Goal: Task Accomplishment & Management: Manage account settings

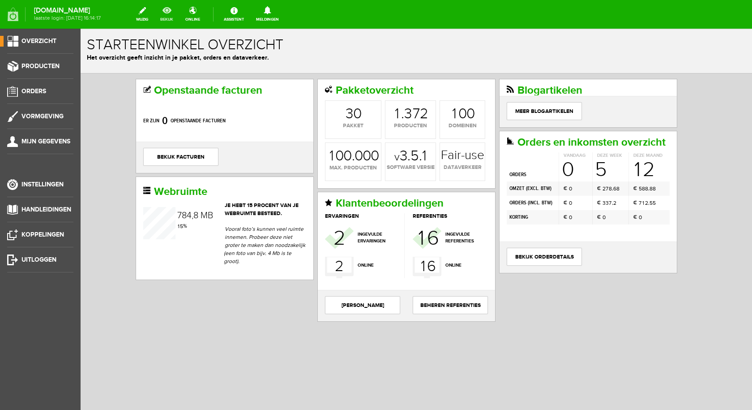
click at [177, 12] on link "bekijk" at bounding box center [167, 14] width 24 height 20
click at [48, 63] on span "Producten" at bounding box center [40, 66] width 38 height 8
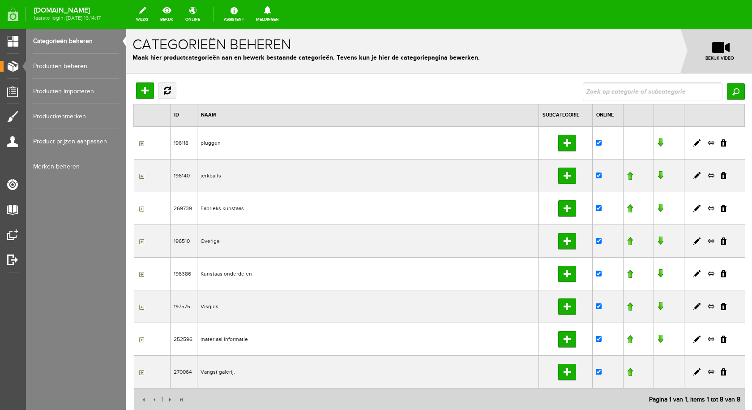
click at [80, 64] on link "Producten beheren" at bounding box center [76, 66] width 86 height 25
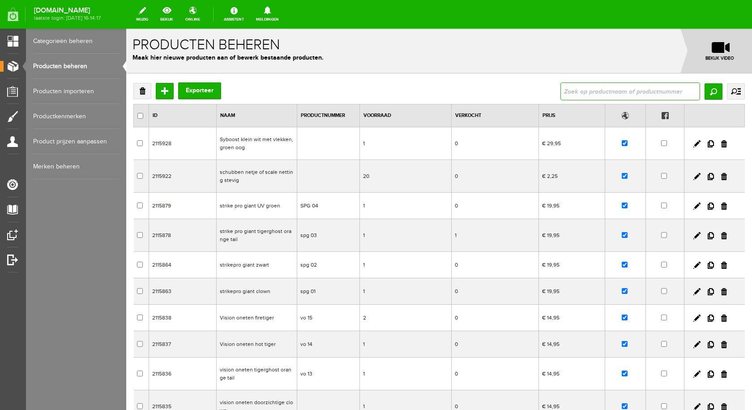
click at [579, 86] on input "text" at bounding box center [630, 91] width 140 height 18
type input "spok"
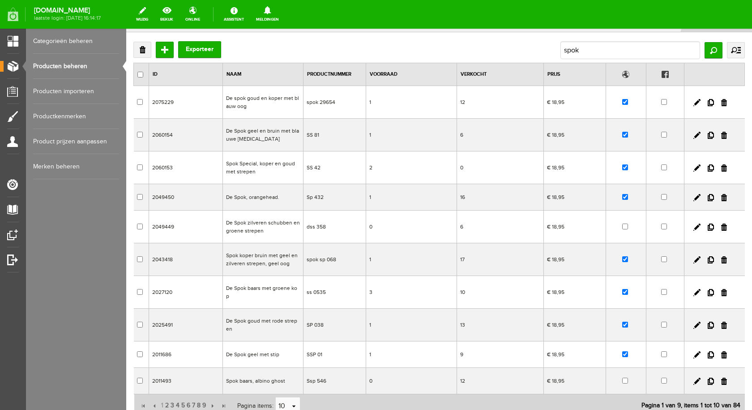
scroll to position [90, 0]
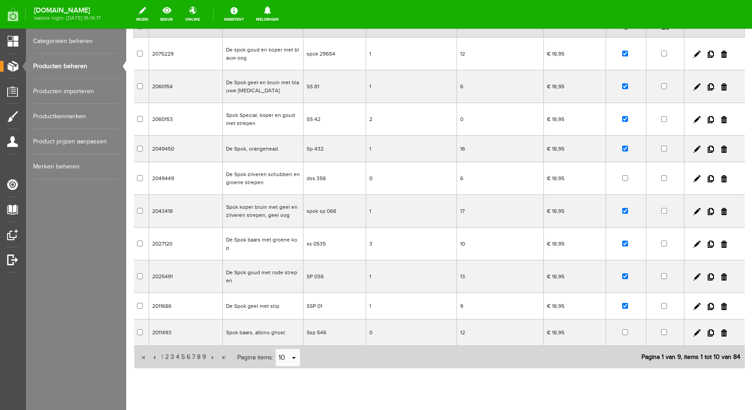
click at [256, 179] on td "De Spok zilveren schubben en groene strepen" at bounding box center [262, 178] width 81 height 33
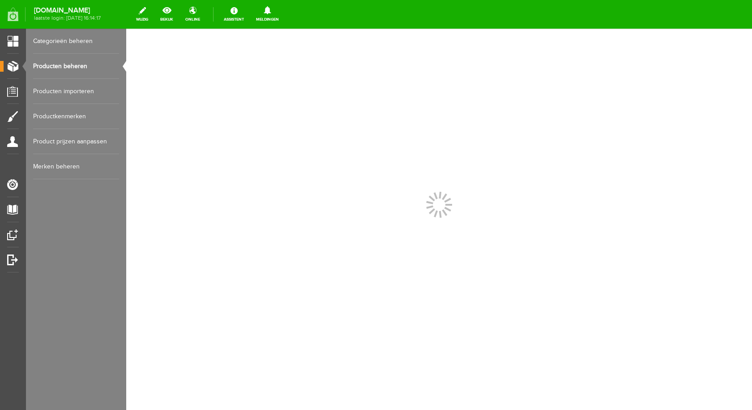
scroll to position [0, 0]
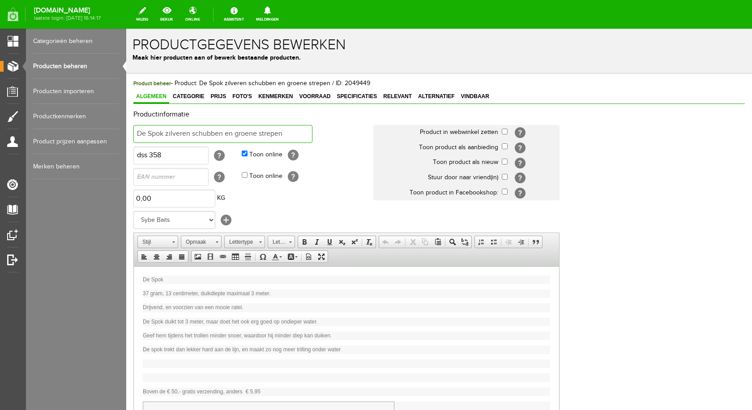
click at [293, 130] on input "De Spok zilveren schubben en groene strepen" at bounding box center [222, 134] width 179 height 18
type input "De Spok albino"
click at [502, 131] on input "checkbox" at bounding box center [505, 131] width 6 height 6
checkbox input "true"
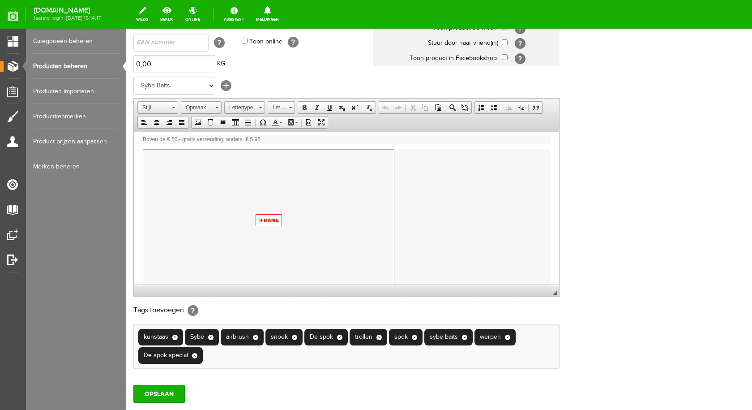
scroll to position [136, 0]
click at [160, 390] on input "OPSLAAN" at bounding box center [158, 394] width 51 height 18
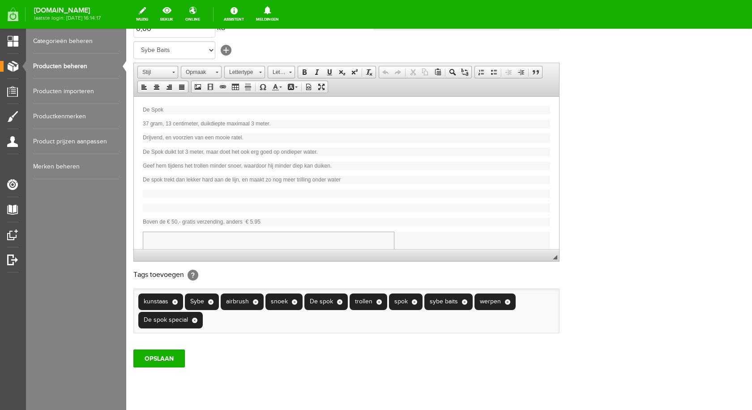
scroll to position [193, 0]
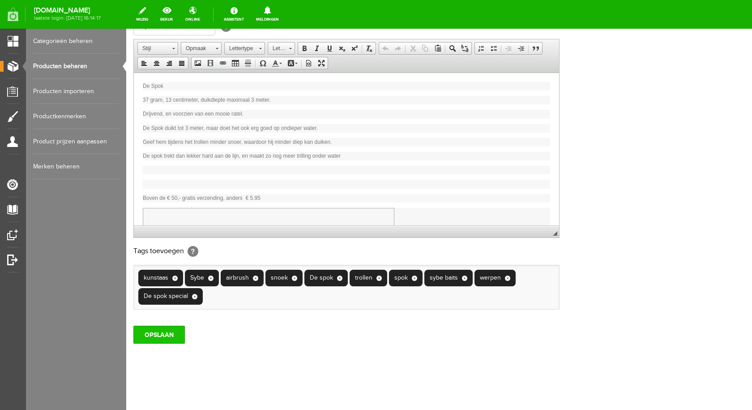
click at [174, 341] on input "OPSLAAN" at bounding box center [158, 334] width 51 height 18
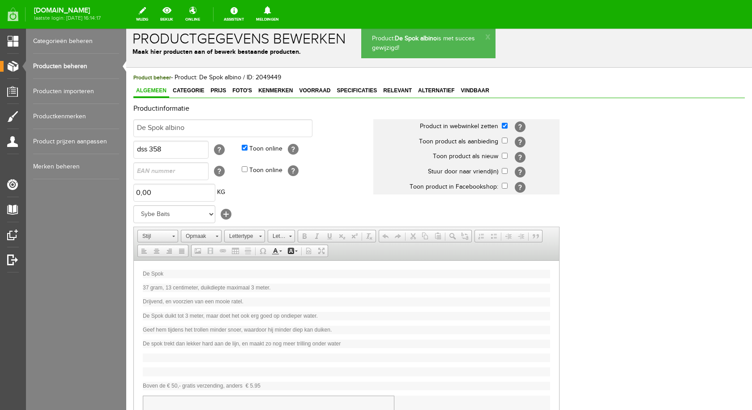
scroll to position [0, 0]
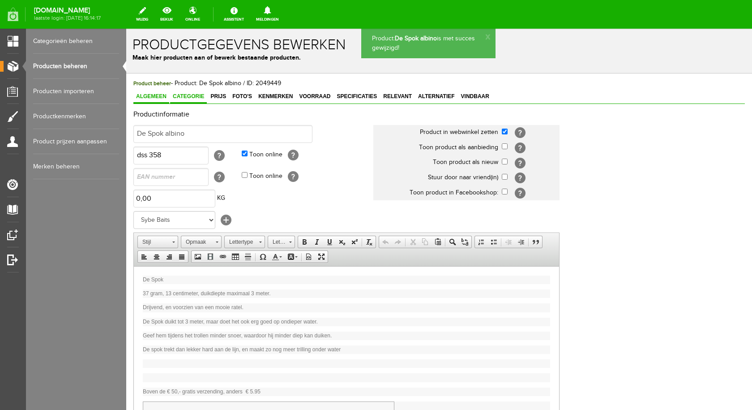
click at [196, 93] on link "Categorie" at bounding box center [188, 96] width 37 height 13
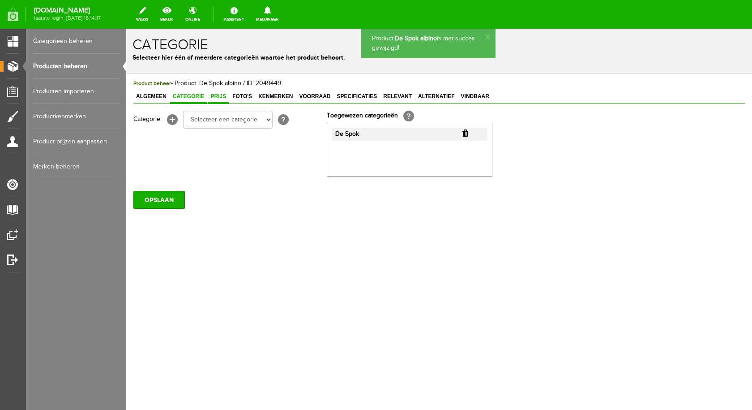
click at [224, 94] on span "Prijs" at bounding box center [218, 96] width 21 height 6
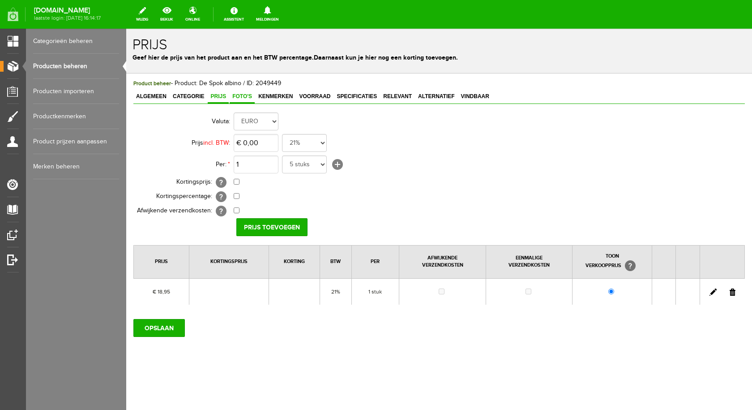
click at [240, 95] on span "Foto's" at bounding box center [242, 96] width 25 height 6
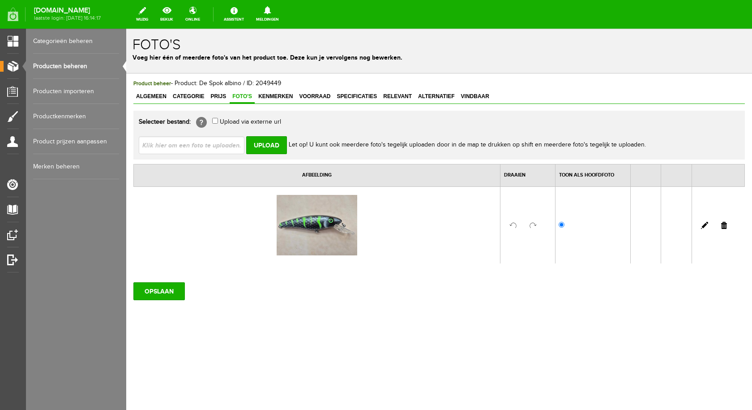
click at [209, 147] on input "file" at bounding box center [195, 144] width 113 height 17
click at [184, 149] on input "file" at bounding box center [195, 144] width 113 height 17
type input "C:\fakepath\spok albino.jpg"
type input "spok albino.jpg"
click at [254, 142] on input "Upload" at bounding box center [266, 145] width 41 height 18
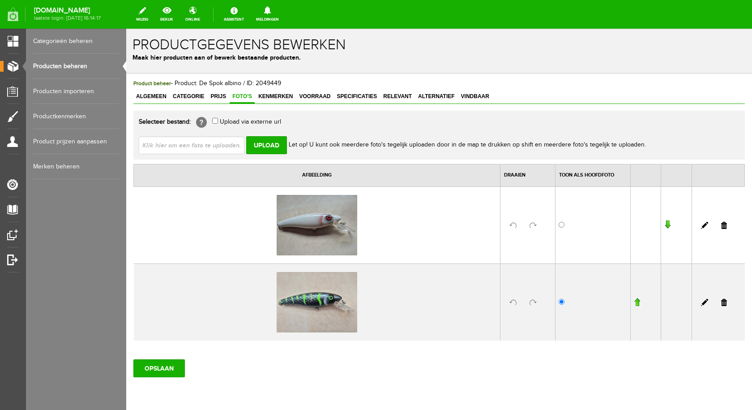
click at [721, 303] on link at bounding box center [724, 302] width 6 height 7
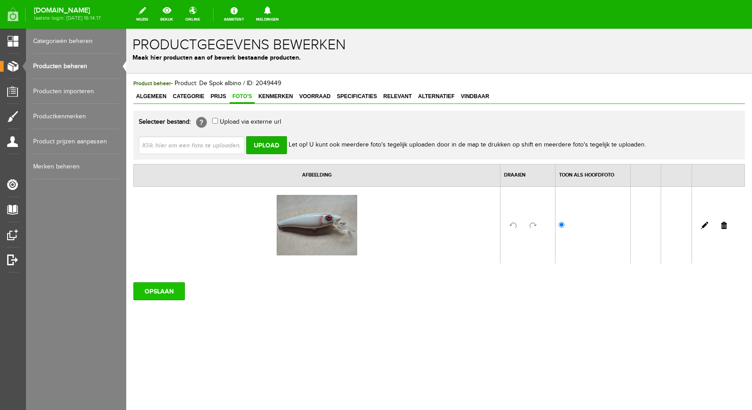
click at [158, 294] on input "OPSLAAN" at bounding box center [158, 291] width 51 height 18
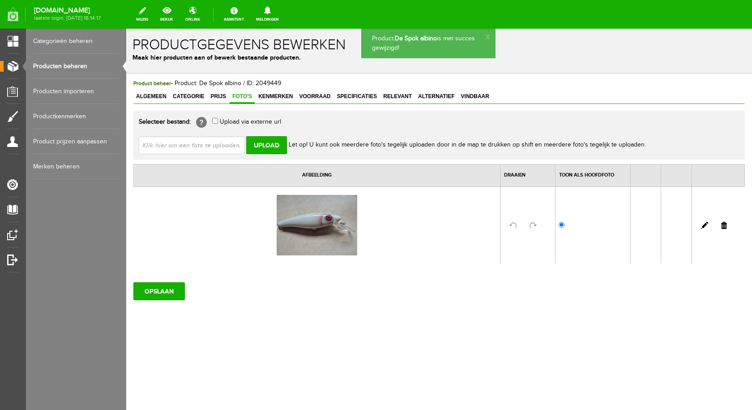
click at [269, 97] on span "Kenmerken" at bounding box center [276, 96] width 40 height 6
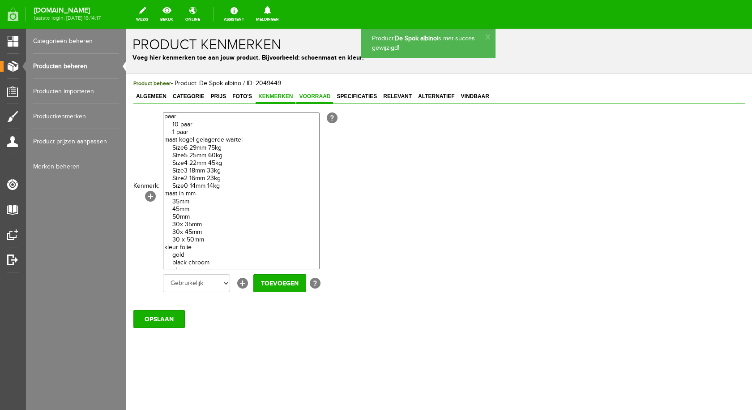
click at [308, 96] on span "Voorraad" at bounding box center [314, 96] width 37 height 6
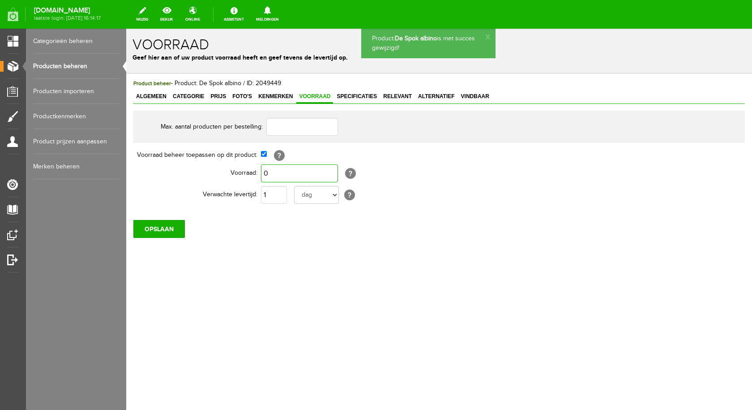
click at [302, 171] on input "0" at bounding box center [299, 173] width 77 height 18
type input "2"
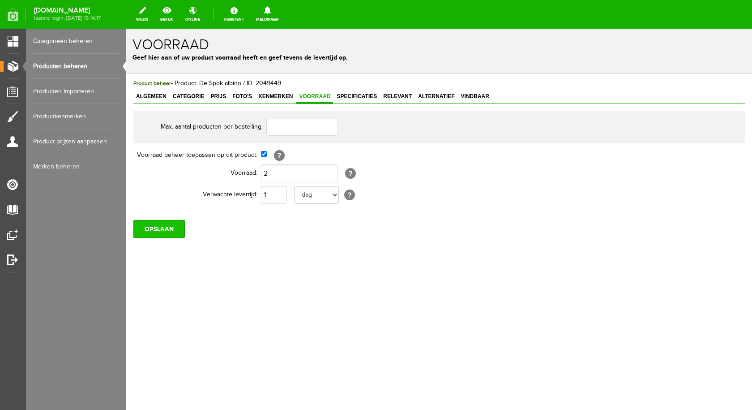
click at [165, 228] on input "OPSLAAN" at bounding box center [158, 229] width 51 height 18
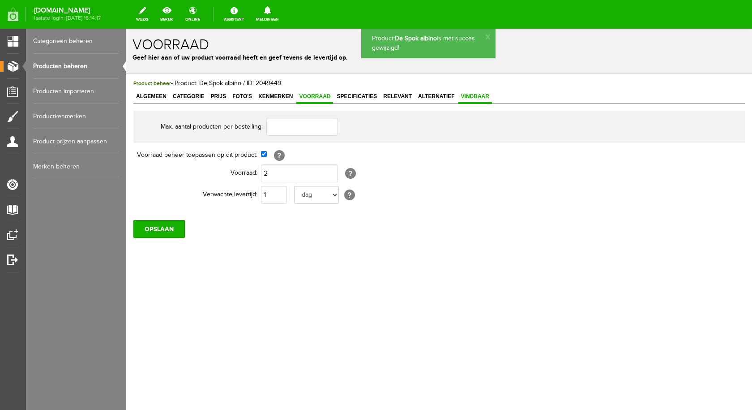
click at [474, 102] on link "Vindbaar" at bounding box center [475, 96] width 34 height 13
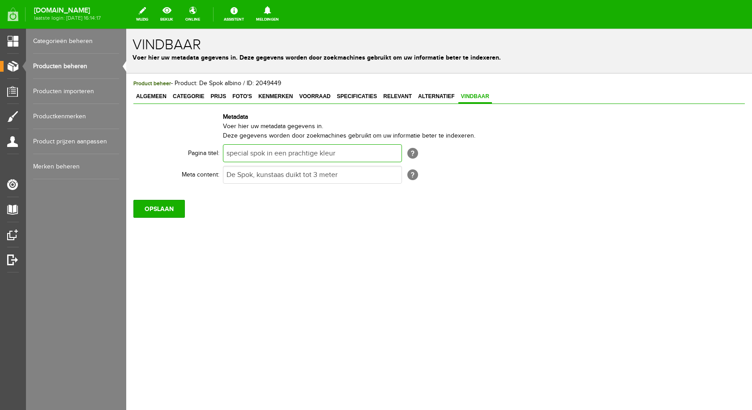
click at [321, 153] on input "special spok in een prachtige kleur" at bounding box center [312, 153] width 179 height 18
type input "special spok in een prachtige hand gespoten kleur"
click at [171, 205] on input "OPSLAAN" at bounding box center [158, 209] width 51 height 18
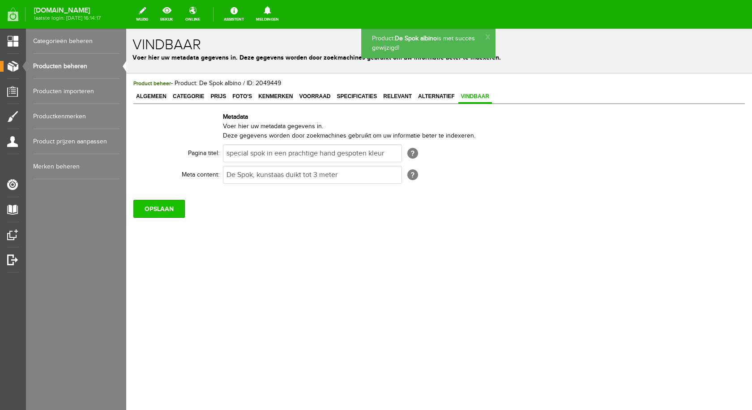
click at [142, 206] on input "OPSLAAN" at bounding box center [158, 209] width 51 height 18
click at [48, 67] on link "Producten beheren" at bounding box center [76, 66] width 86 height 25
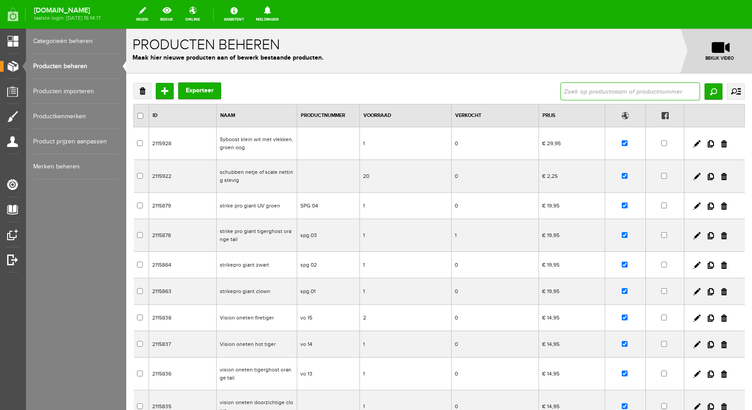
click at [564, 90] on input "text" at bounding box center [630, 91] width 140 height 18
type input "strike"
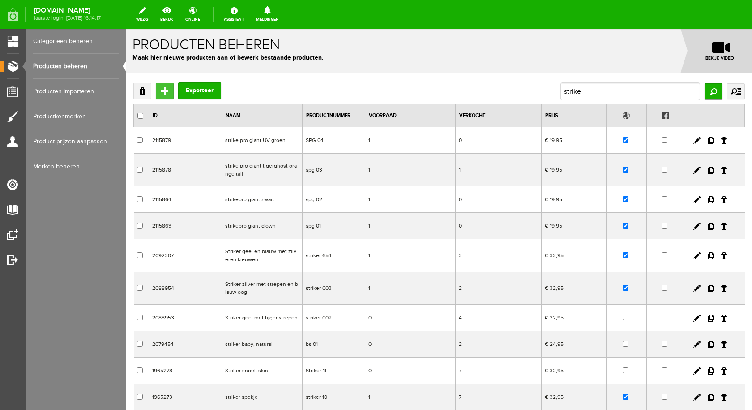
drag, startPoint x: 168, startPoint y: 91, endPoint x: 297, endPoint y: 122, distance: 132.5
click at [168, 91] on input "Toevoegen" at bounding box center [165, 91] width 18 height 16
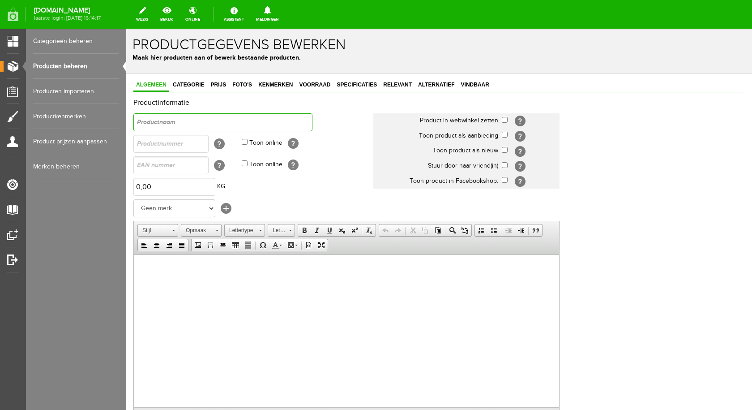
click at [206, 116] on input "text" at bounding box center [222, 122] width 179 height 18
type input "Strike pro giant hot orange"
click at [245, 140] on input "Toon online" at bounding box center [245, 142] width 6 height 6
checkbox input "true"
click at [150, 145] on input "text" at bounding box center [170, 144] width 75 height 18
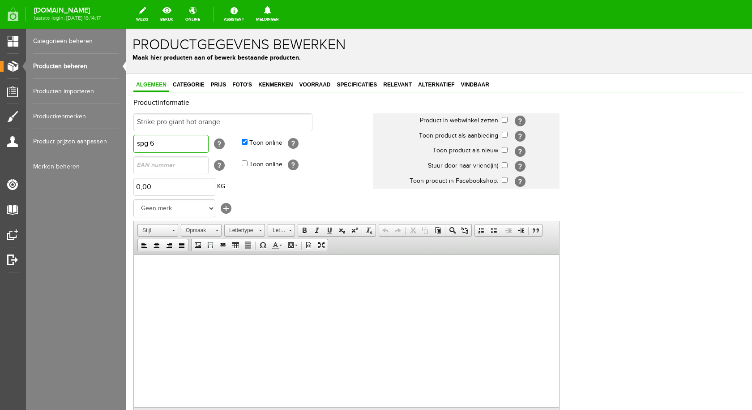
type input "spg 6"
click at [170, 214] on select "Geen merk Sybe Baits Salmo spro sebile shakespeare rapala Westin svartzonker yo…" at bounding box center [174, 208] width 82 height 18
select select "145471"
click at [133, 199] on select "Geen merk Sybe Baits Salmo spro sebile shakespeare rapala Westin svartzonker yo…" at bounding box center [174, 208] width 82 height 18
click at [504, 120] on input "checkbox" at bounding box center [505, 120] width 6 height 6
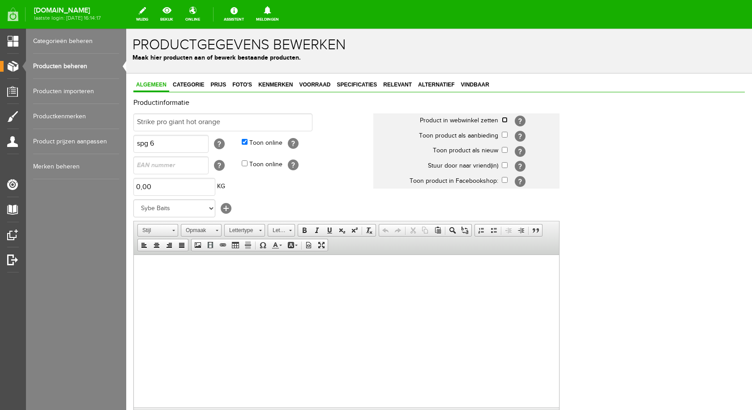
checkbox input "true"
drag, startPoint x: 178, startPoint y: 279, endPoint x: 168, endPoint y: 268, distance: 14.9
click at [168, 268] on span "Plakken" at bounding box center [177, 270] width 47 height 11
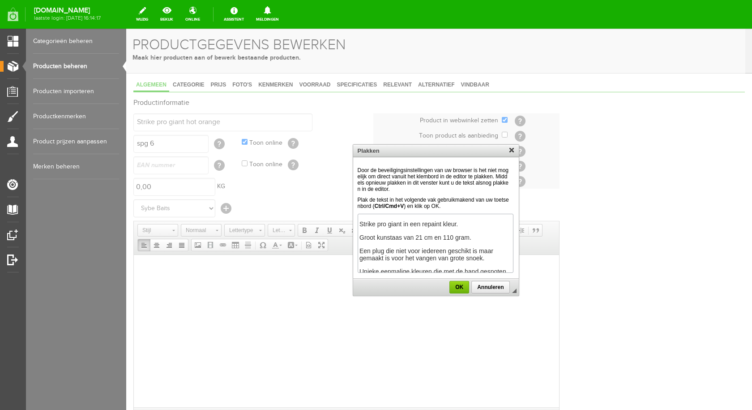
scroll to position [37, 0]
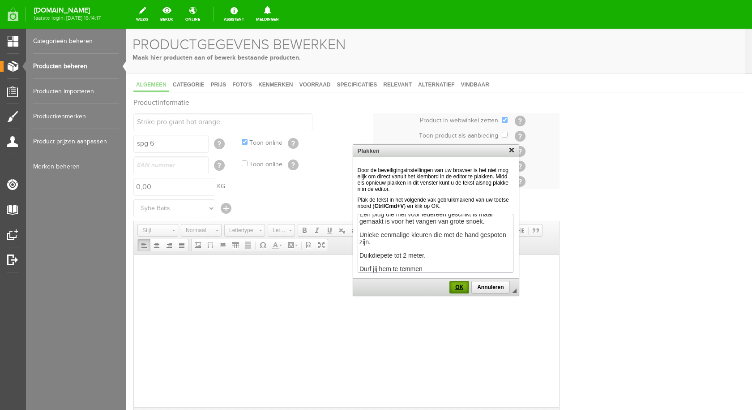
click at [460, 289] on span "OK" at bounding box center [459, 287] width 18 height 6
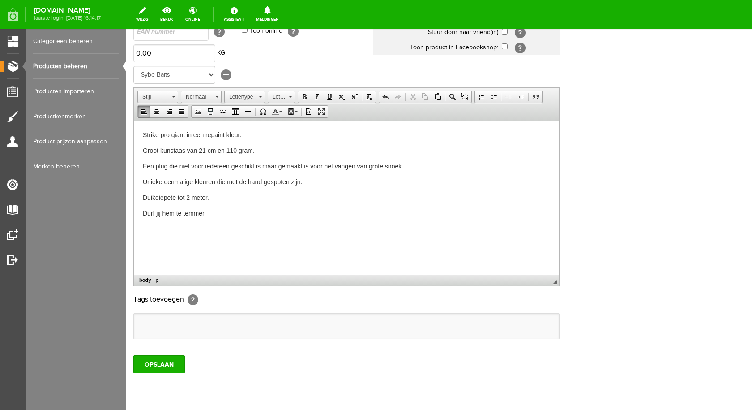
scroll to position [163, 0]
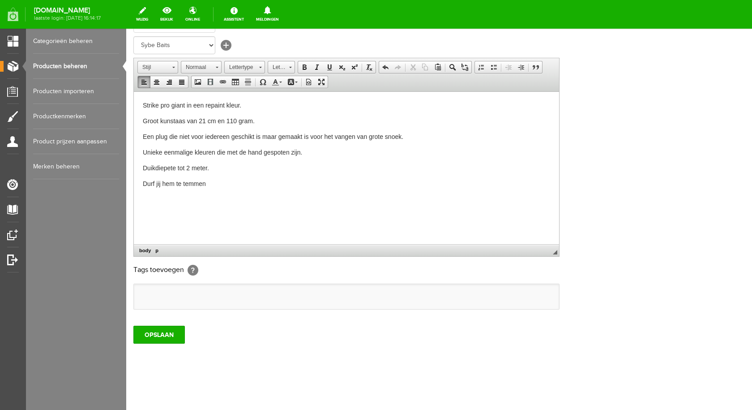
click at [168, 293] on ul at bounding box center [346, 296] width 425 height 25
type input "s"
type input "gi"
click at [171, 327] on li "giant" at bounding box center [172, 329] width 64 height 13
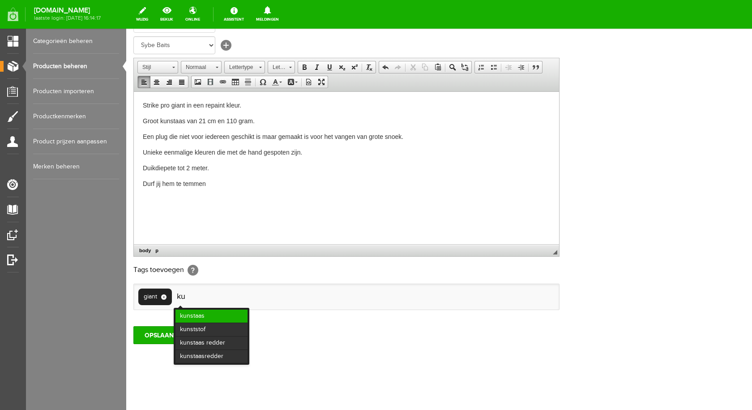
type input "ku"
click at [188, 317] on li "kunstaas" at bounding box center [211, 315] width 72 height 13
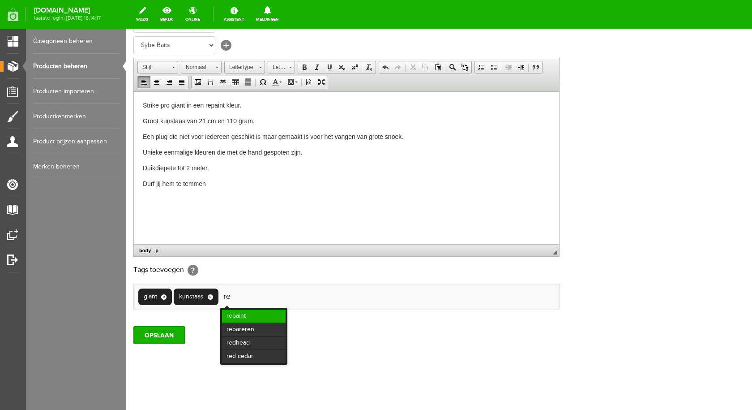
type input "re"
click at [236, 314] on li "repaint" at bounding box center [254, 315] width 64 height 13
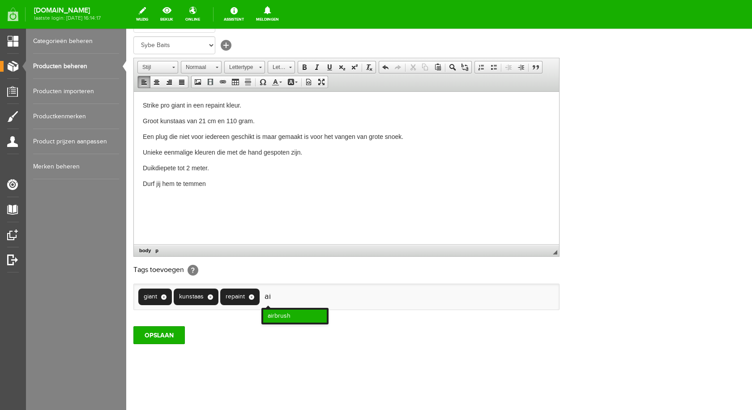
type input "ai"
click at [270, 314] on li "airbrush" at bounding box center [295, 315] width 64 height 13
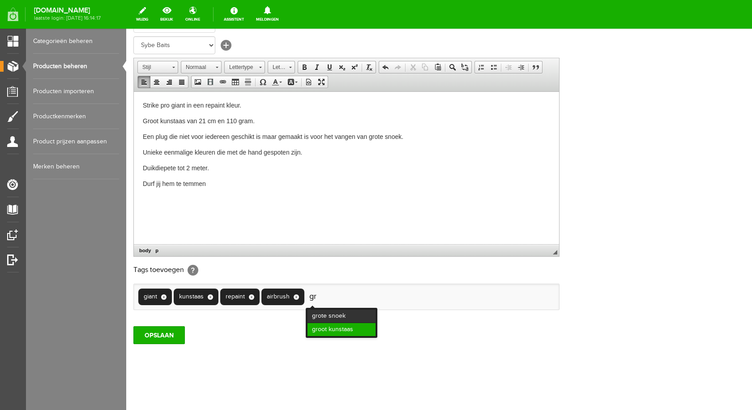
type input "gr"
click at [340, 328] on li "groot kunstaas" at bounding box center [342, 329] width 68 height 13
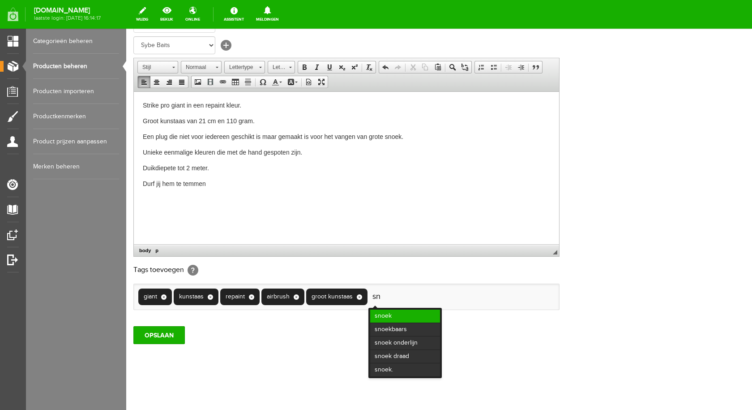
type input "sn"
click at [393, 314] on li "snoek" at bounding box center [405, 315] width 70 height 13
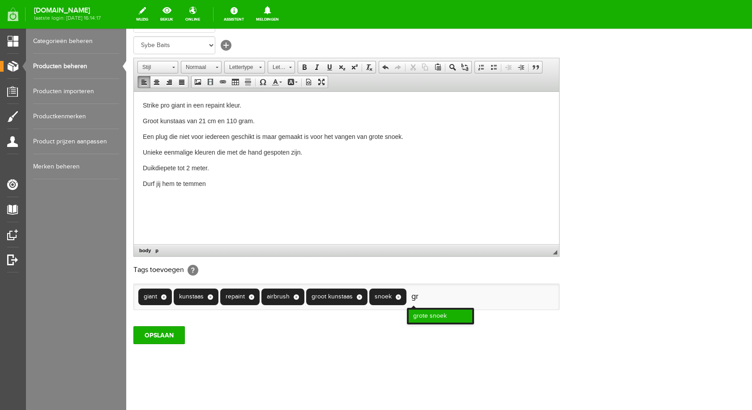
type input "gr"
click at [422, 314] on li "grote snoek" at bounding box center [441, 315] width 64 height 13
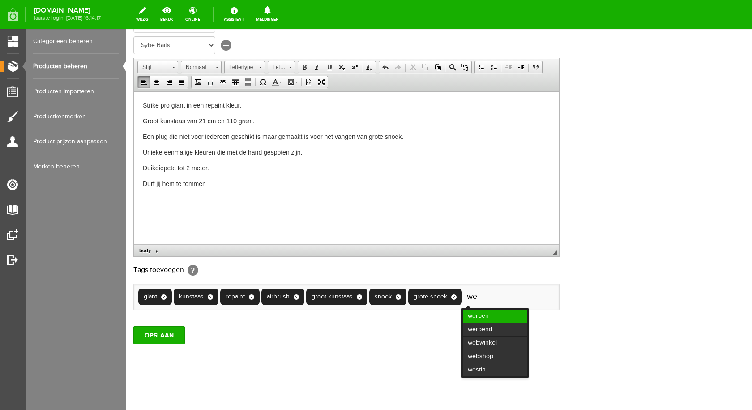
type input "we"
click at [488, 312] on li "werpen" at bounding box center [495, 315] width 64 height 13
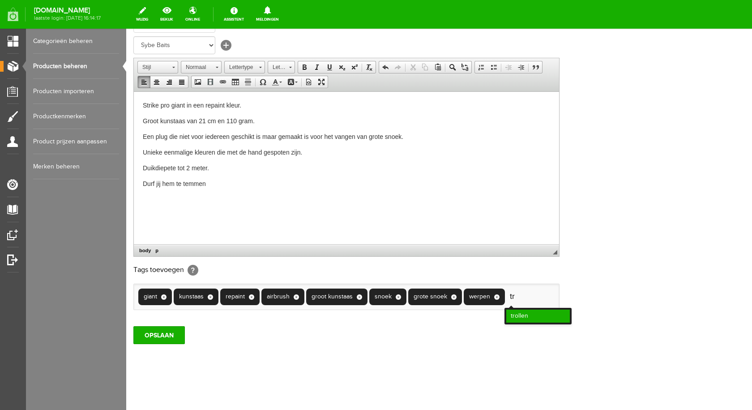
type input "tr"
click at [523, 315] on li "trollen" at bounding box center [538, 315] width 64 height 13
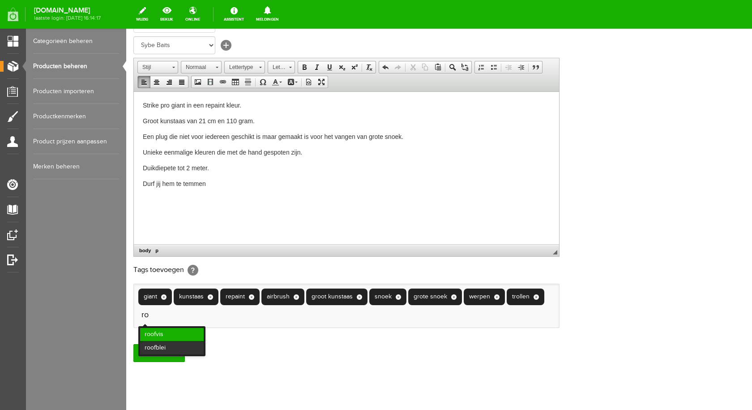
type input "ro"
click at [164, 331] on li "roofvis" at bounding box center [172, 334] width 64 height 13
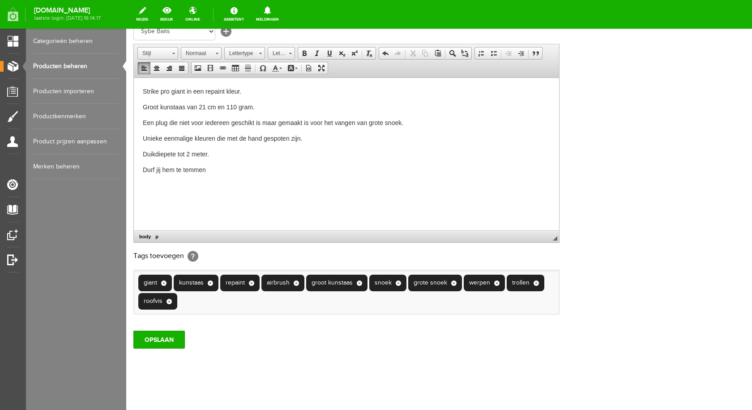
scroll to position [182, 0]
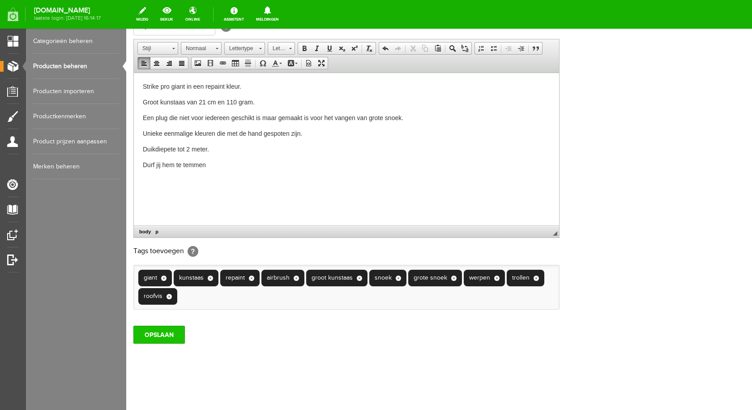
click at [139, 334] on input "OPSLAAN" at bounding box center [158, 334] width 51 height 18
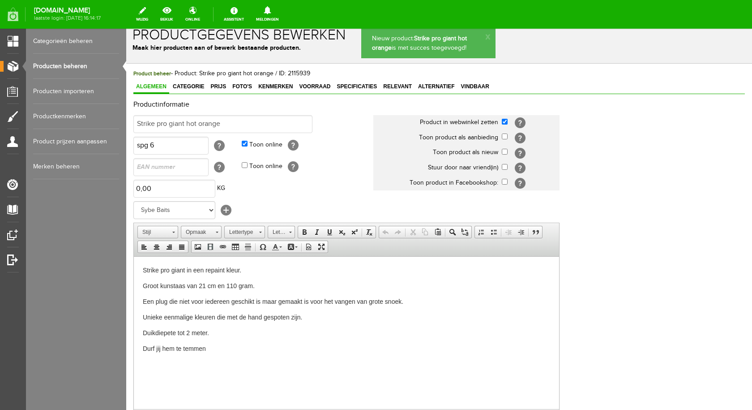
scroll to position [0, 0]
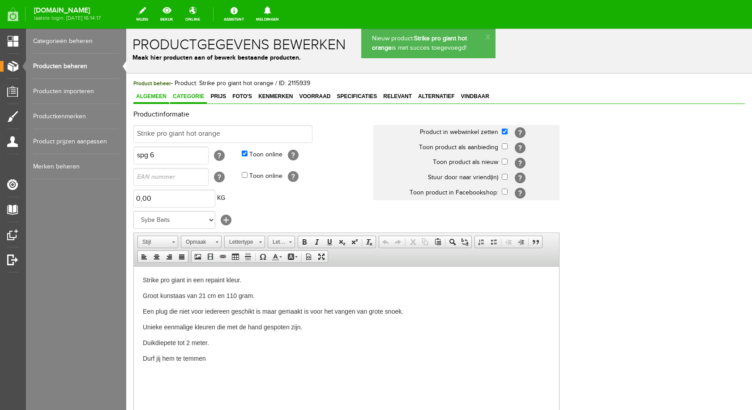
click at [188, 93] on link "Categorie" at bounding box center [188, 96] width 37 height 13
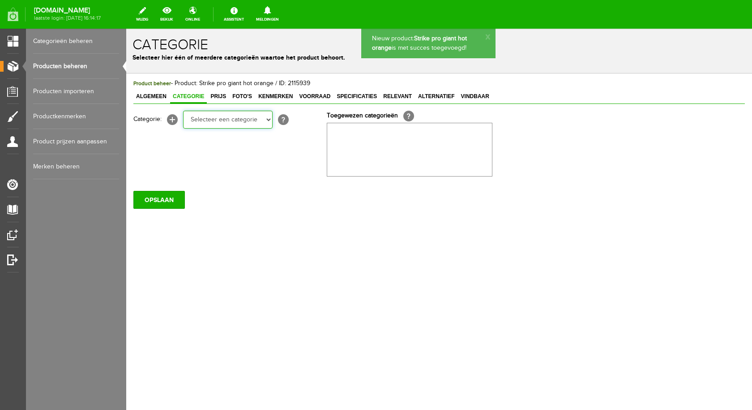
click at [250, 124] on select "Selecteer een categorie pluggen Python sheriff De schurk Swieber De Spok S-Cran…" at bounding box center [228, 120] width 90 height 18
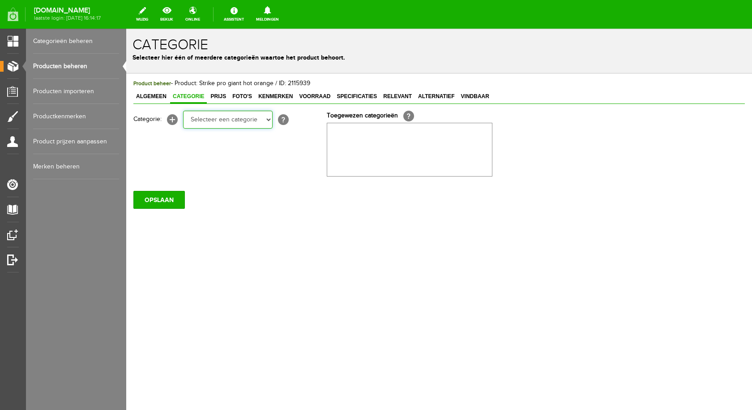
select select "282237"
click at [183, 111] on select "Selecteer een categorie pluggen Python sheriff De schurk Swieber De Spok S-Cran…" at bounding box center [228, 120] width 90 height 18
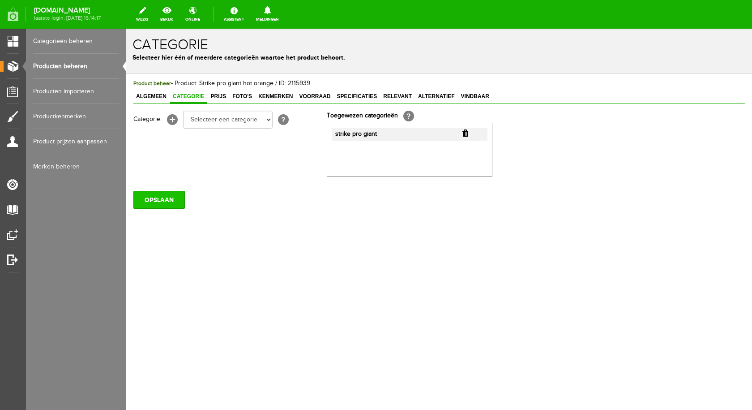
click at [169, 197] on input "OPSLAAN" at bounding box center [158, 200] width 51 height 18
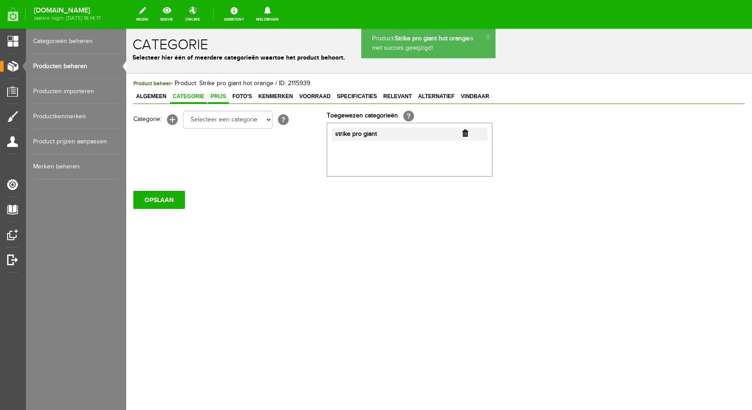
click at [217, 97] on span "Prijs" at bounding box center [218, 96] width 21 height 6
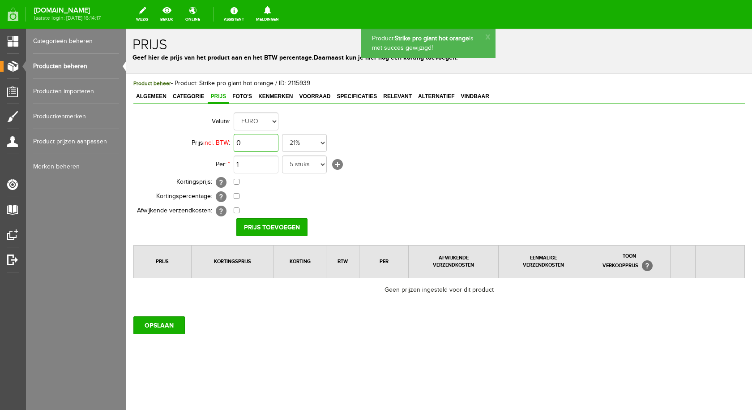
click at [260, 145] on input "0" at bounding box center [256, 143] width 45 height 18
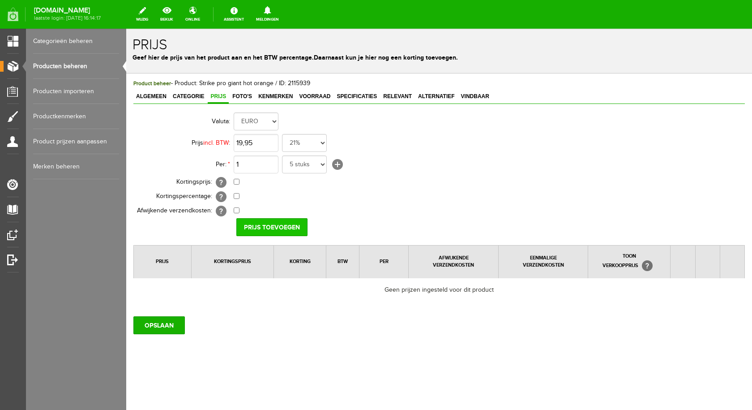
type input "€ 19,95"
click at [267, 227] on input "Prijs toevoegen" at bounding box center [271, 227] width 71 height 18
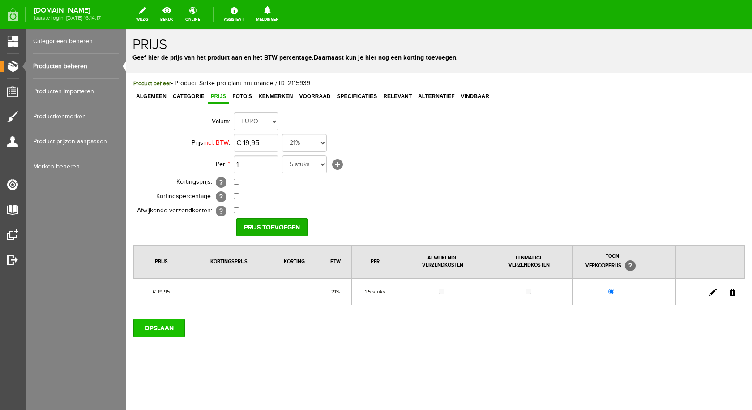
click at [171, 324] on input "OPSLAAN" at bounding box center [158, 328] width 51 height 18
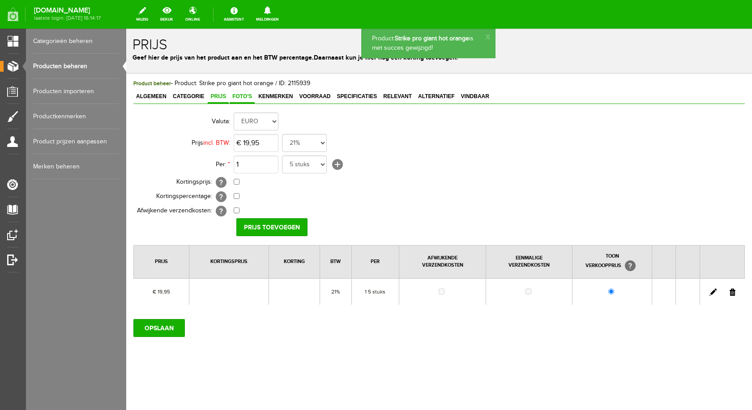
click at [248, 94] on span "Foto's" at bounding box center [242, 96] width 25 height 6
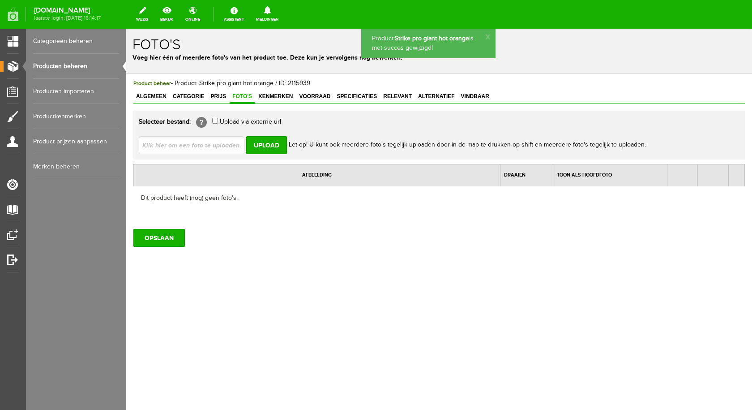
click at [227, 141] on input "file" at bounding box center [195, 144] width 113 height 17
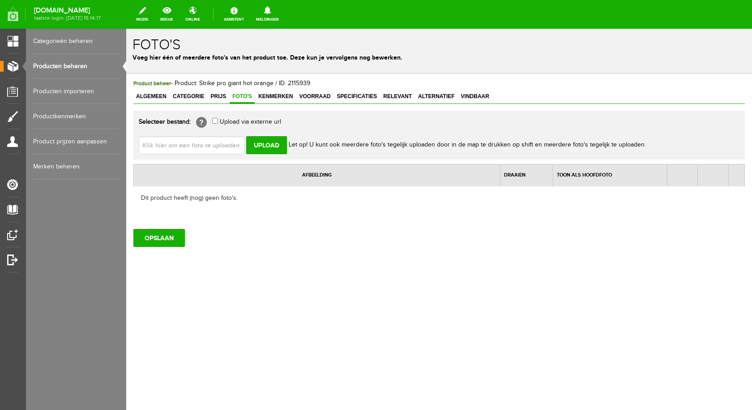
type input "C:\fakepath\strike pro giant hot orange.jpg"
type input "strike pro giant hot orange.jpg"
click at [273, 141] on input "Upload" at bounding box center [266, 145] width 41 height 18
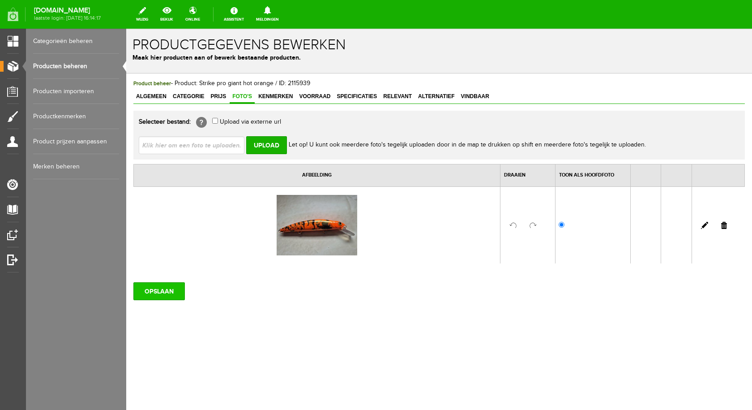
click at [163, 296] on input "OPSLAAN" at bounding box center [158, 291] width 51 height 18
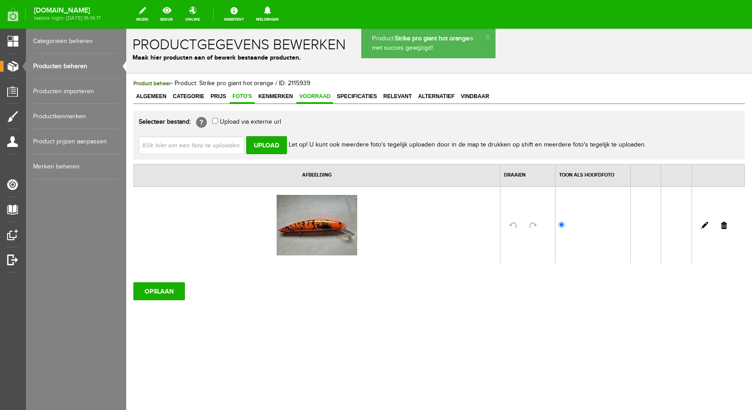
click at [304, 95] on span "Voorraad" at bounding box center [314, 96] width 37 height 6
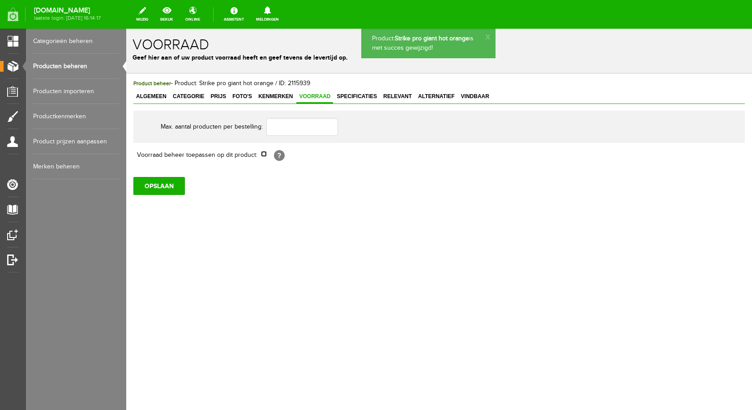
click at [266, 156] on input "checkbox" at bounding box center [264, 154] width 6 height 6
checkbox input "true"
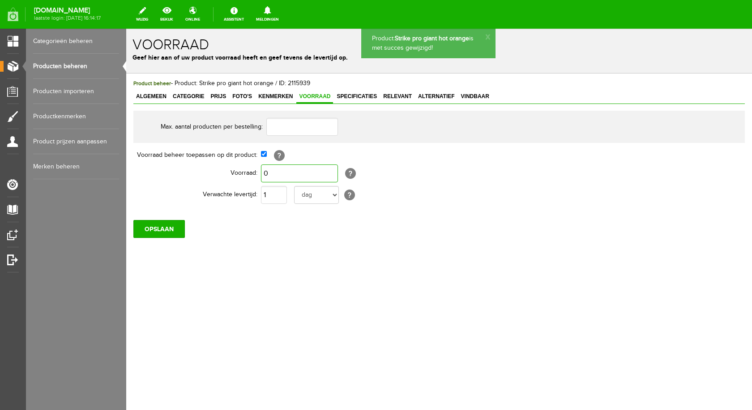
click at [270, 172] on input "0" at bounding box center [299, 173] width 77 height 18
type input "1"
click at [161, 231] on input "OPSLAAN" at bounding box center [158, 229] width 51 height 18
click at [470, 96] on span "Vindbaar" at bounding box center [475, 96] width 34 height 6
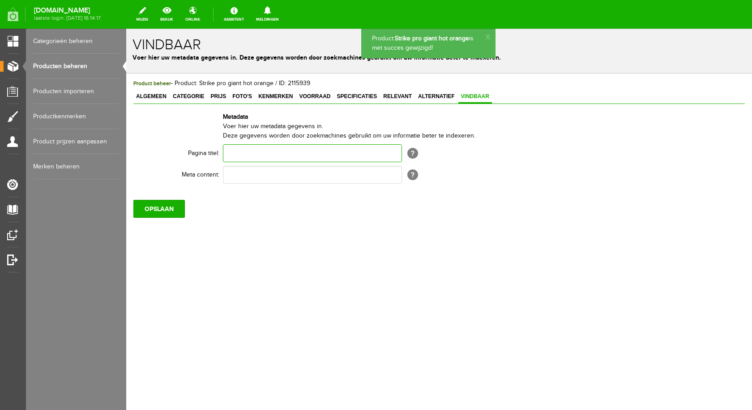
click at [269, 151] on input "text" at bounding box center [312, 153] width 179 height 18
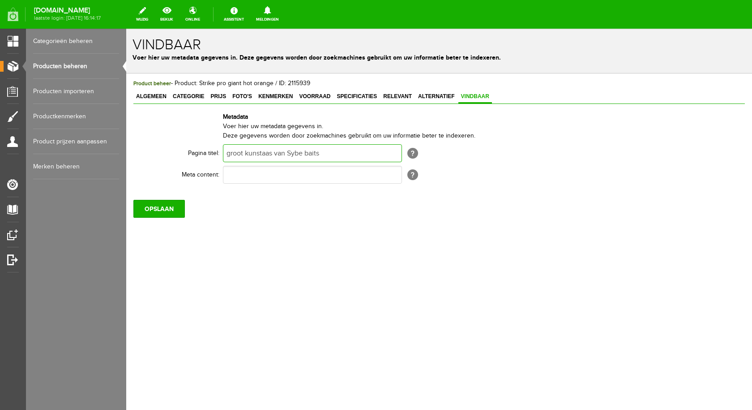
type input "groot kunstaas van Sybe baits"
click at [268, 170] on input "text" at bounding box center [312, 175] width 179 height 18
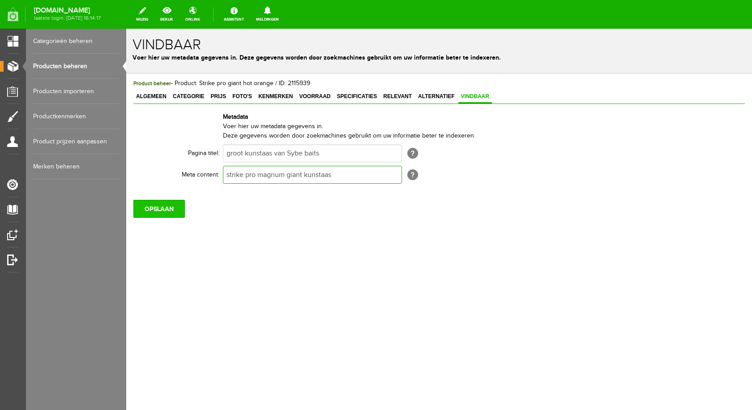
type input "strike pro magnum giant kunstaas"
click at [167, 210] on input "OPSLAAN" at bounding box center [158, 209] width 51 height 18
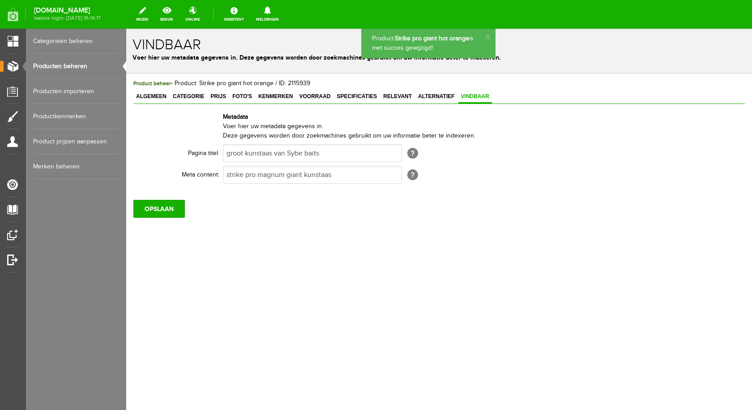
click at [82, 64] on link "Producten beheren" at bounding box center [76, 66] width 86 height 25
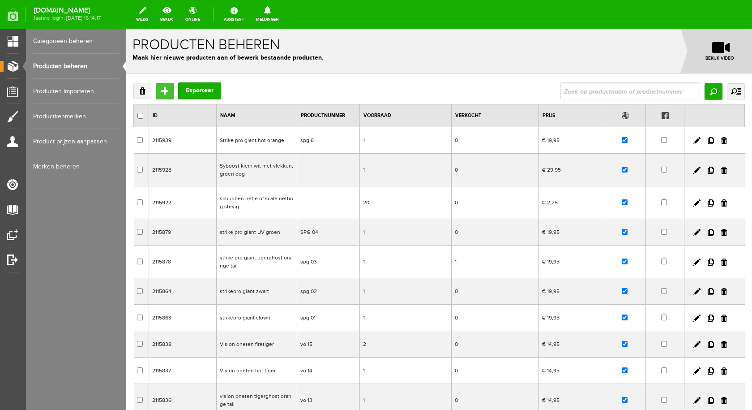
drag, startPoint x: 162, startPoint y: 85, endPoint x: 300, endPoint y: 115, distance: 141.6
click at [162, 85] on input "Toevoegen" at bounding box center [165, 91] width 18 height 16
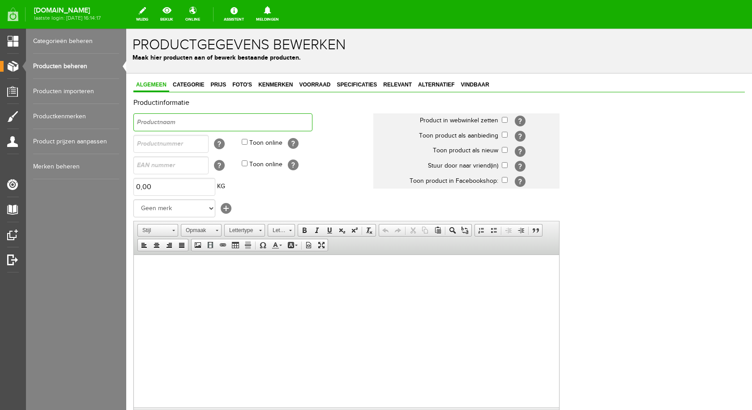
click at [180, 124] on input "text" at bounding box center [222, 122] width 179 height 18
type input "Strike pro giant hot green"
drag, startPoint x: 505, startPoint y: 120, endPoint x: 494, endPoint y: 122, distance: 11.1
click at [505, 120] on input "checkbox" at bounding box center [505, 120] width 6 height 6
checkbox input "true"
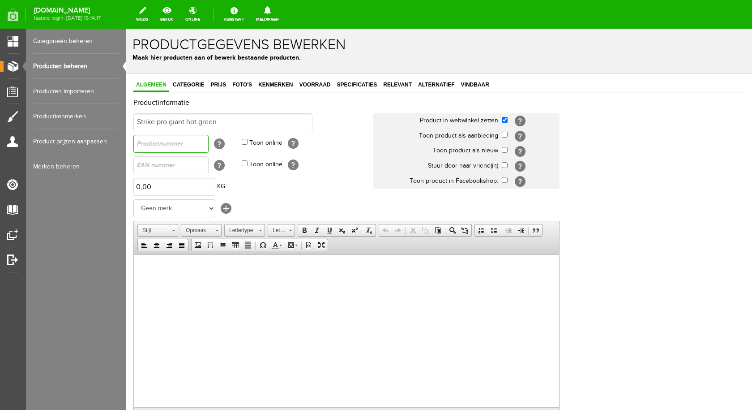
click at [154, 144] on input "text" at bounding box center [170, 144] width 75 height 18
type input "spg 8"
click at [243, 141] on input "Toon online" at bounding box center [245, 142] width 6 height 6
checkbox input "true"
click at [178, 207] on select "Geen merk Sybe Baits Salmo spro sebile shakespeare rapala Westin svartzonker yo…" at bounding box center [174, 208] width 82 height 18
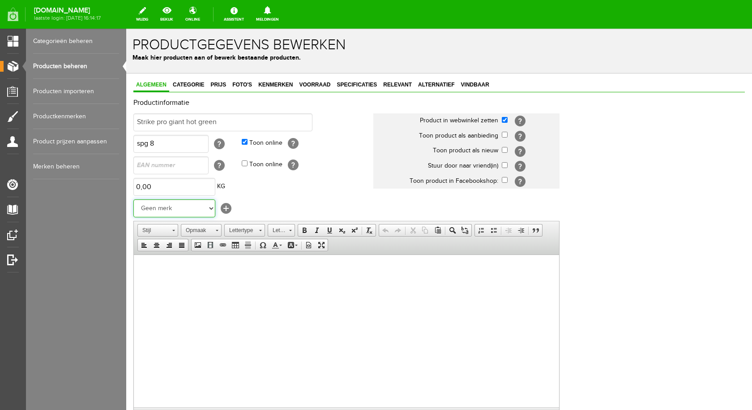
select select "145471"
click at [133, 199] on select "Geen merk Sybe Baits Salmo spro sebile shakespeare rapala Westin svartzonker yo…" at bounding box center [174, 208] width 82 height 18
click at [181, 270] on span "Plakken" at bounding box center [195, 272] width 47 height 11
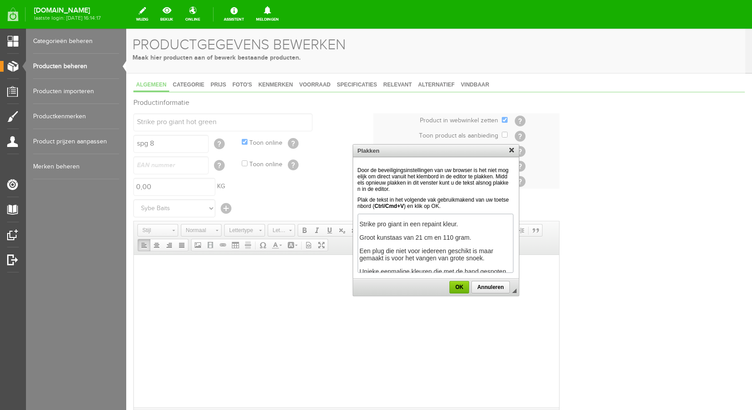
scroll to position [37, 0]
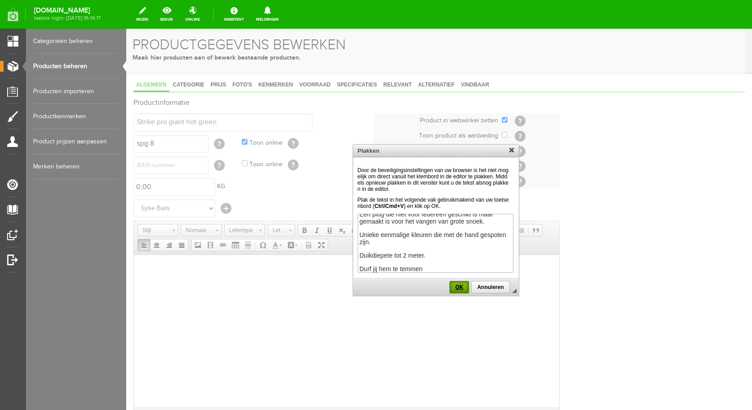
click at [456, 282] on link "OK" at bounding box center [459, 287] width 20 height 13
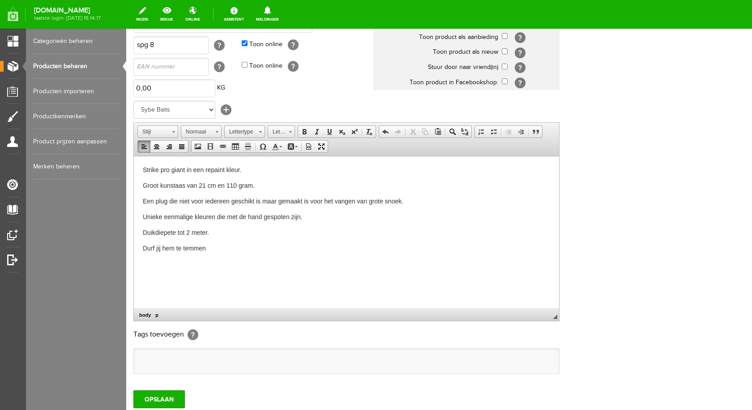
scroll to position [134, 0]
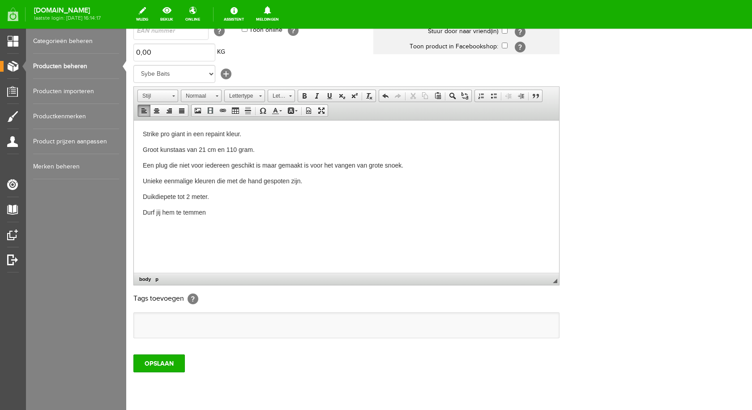
click at [169, 333] on ul at bounding box center [346, 324] width 425 height 25
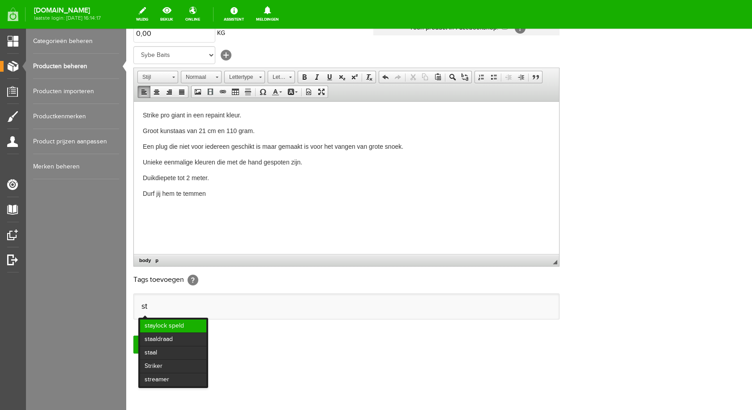
scroll to position [163, 0]
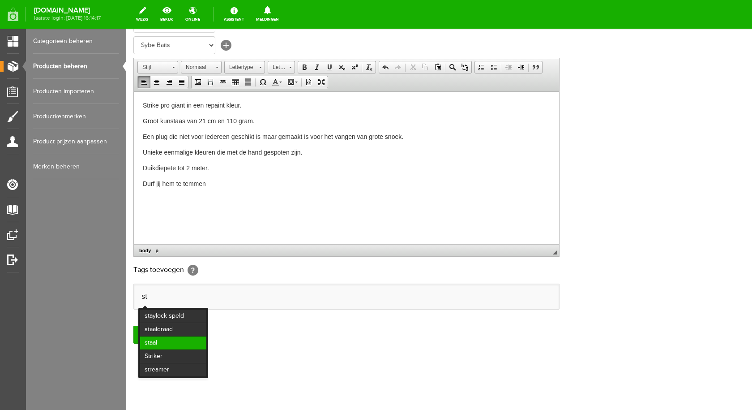
type input "s"
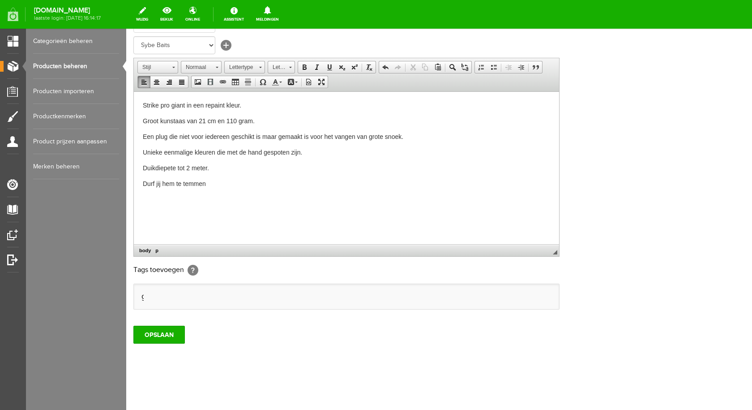
scroll to position [0, 0]
type input "gi"
click at [172, 330] on li "giant" at bounding box center [172, 329] width 64 height 13
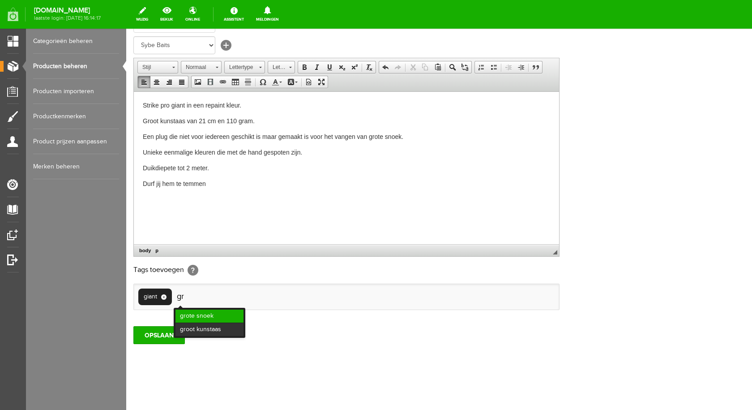
type input "gr"
click at [197, 312] on li "grote snoek" at bounding box center [209, 315] width 68 height 13
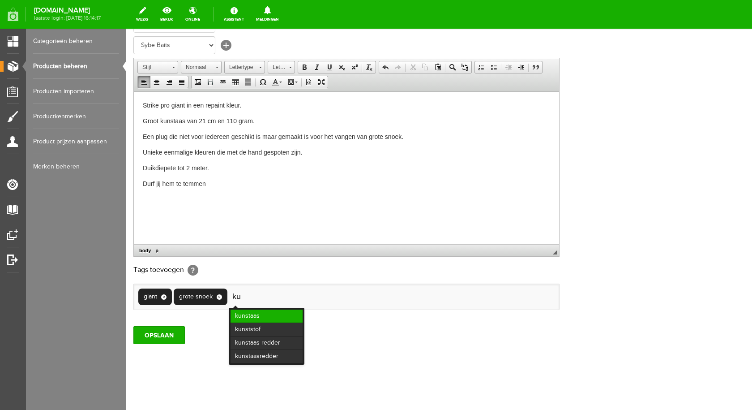
type input "ku"
click at [253, 318] on li "kunstaas" at bounding box center [267, 315] width 72 height 13
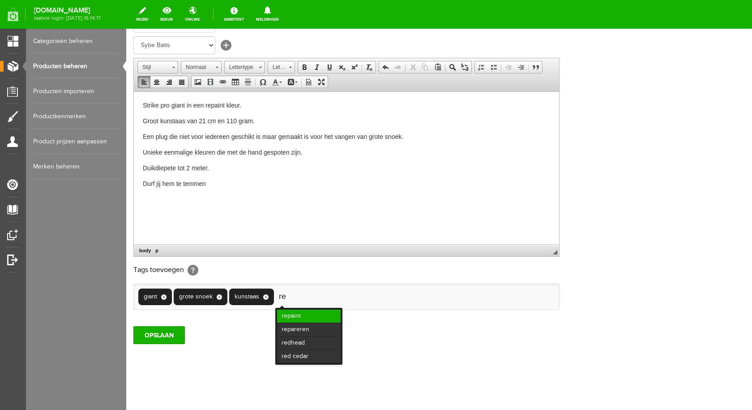
type input "re"
click at [296, 313] on li "repaint" at bounding box center [309, 315] width 64 height 13
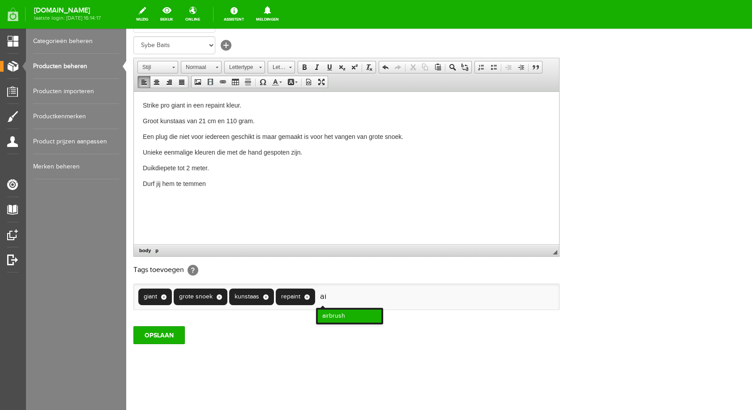
type input "ai"
click at [333, 315] on li "airbrush" at bounding box center [350, 315] width 64 height 13
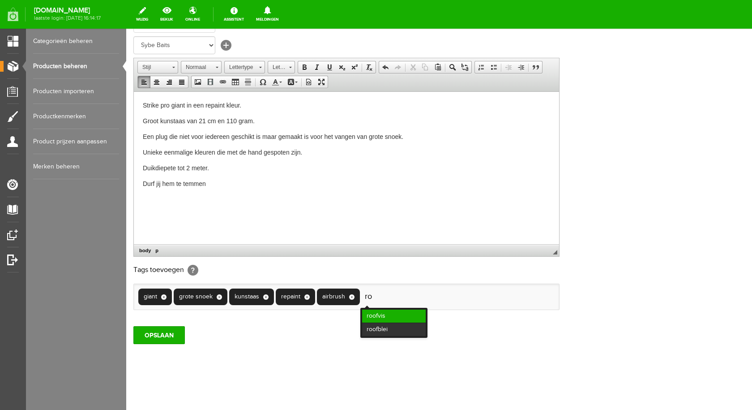
type input "ro"
click at [376, 315] on li "roofvis" at bounding box center [394, 315] width 64 height 13
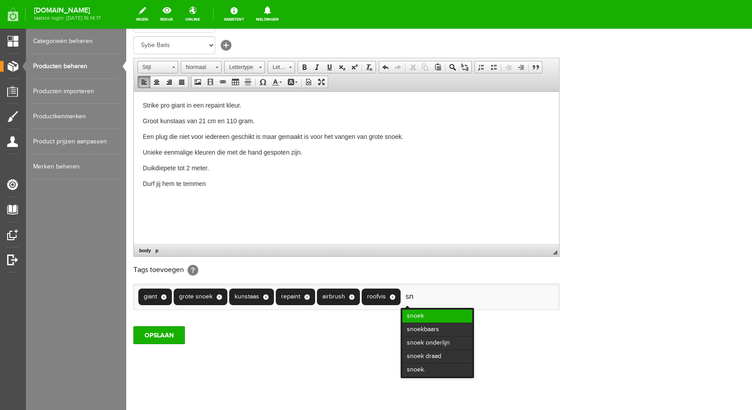
type input "sn"
click at [420, 314] on li "snoek" at bounding box center [437, 315] width 70 height 13
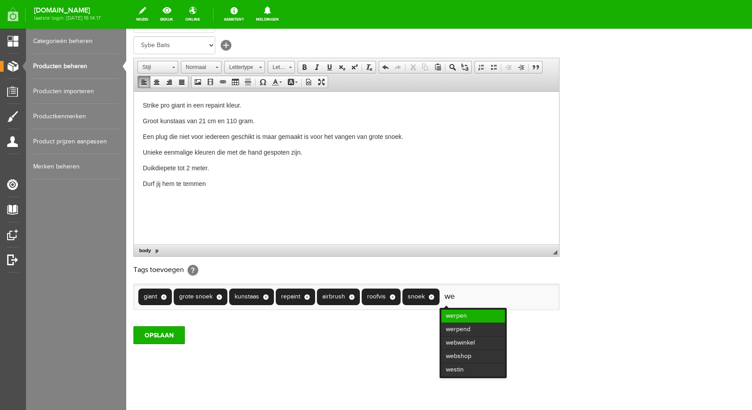
type input "we"
click at [452, 314] on li "werpen" at bounding box center [473, 315] width 64 height 13
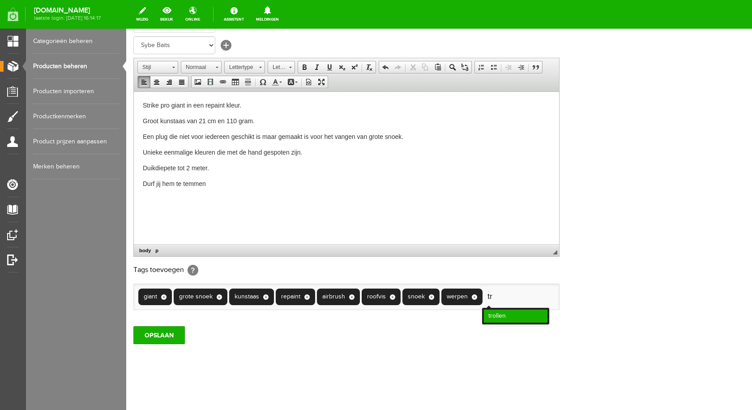
type input "tr"
click at [503, 314] on li "trollen" at bounding box center [516, 315] width 64 height 13
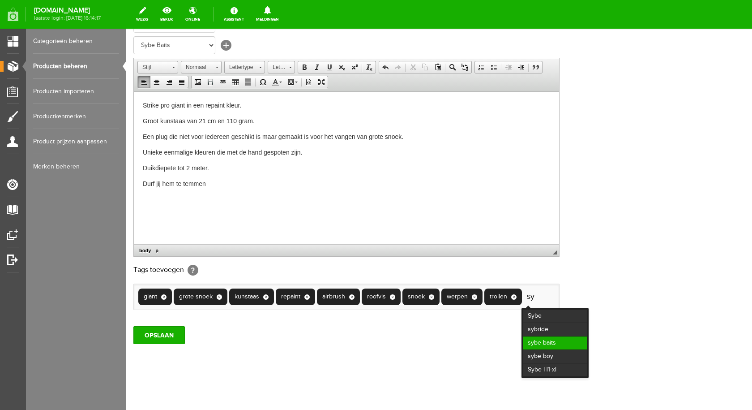
type input "sy"
click at [550, 340] on li "sybe baits" at bounding box center [555, 342] width 64 height 13
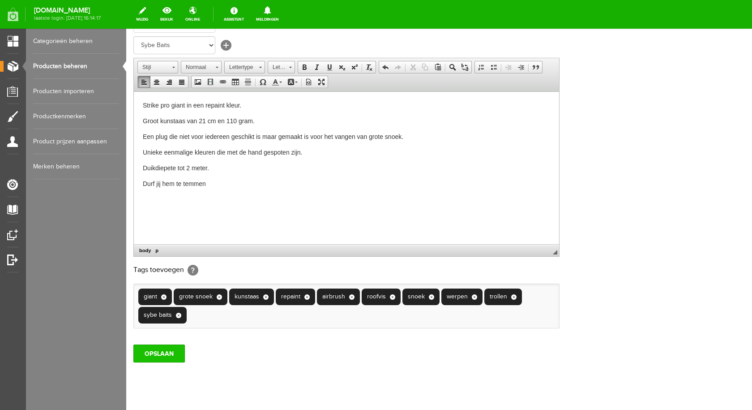
click at [155, 359] on input "OPSLAAN" at bounding box center [158, 353] width 51 height 18
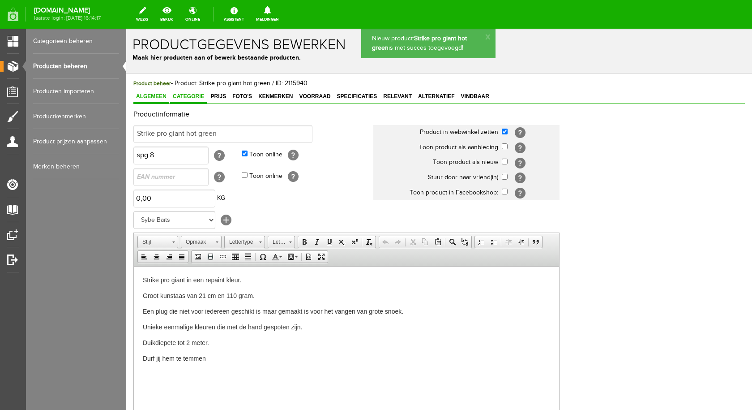
click at [178, 96] on span "Categorie" at bounding box center [188, 96] width 37 height 6
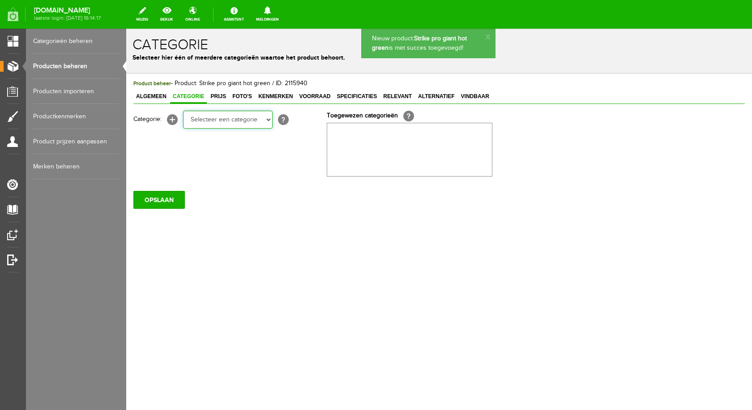
click at [196, 120] on select "Selecteer een categorie pluggen Python sheriff De schurk Swieber De Spok S-Cran…" at bounding box center [228, 120] width 90 height 18
select select "282237"
click at [183, 111] on select "Selecteer een categorie pluggen Python sheriff De schurk Swieber De Spok S-Cran…" at bounding box center [228, 120] width 90 height 18
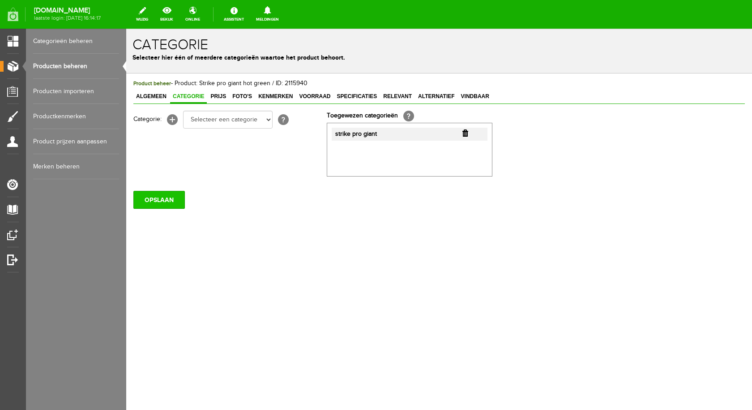
click at [176, 200] on input "OPSLAAN" at bounding box center [158, 200] width 51 height 18
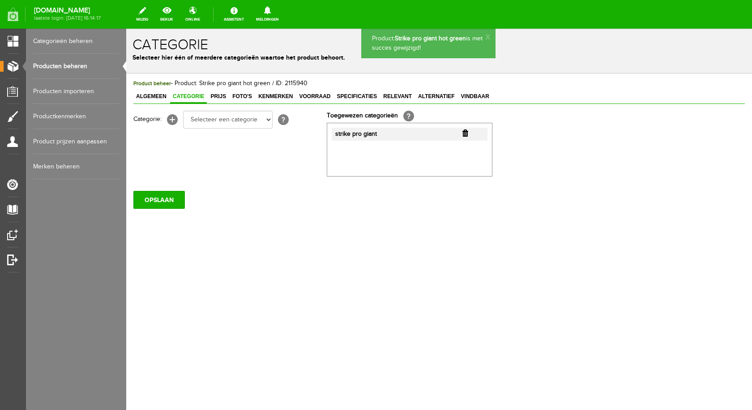
click at [222, 96] on span "Prijs" at bounding box center [218, 96] width 21 height 6
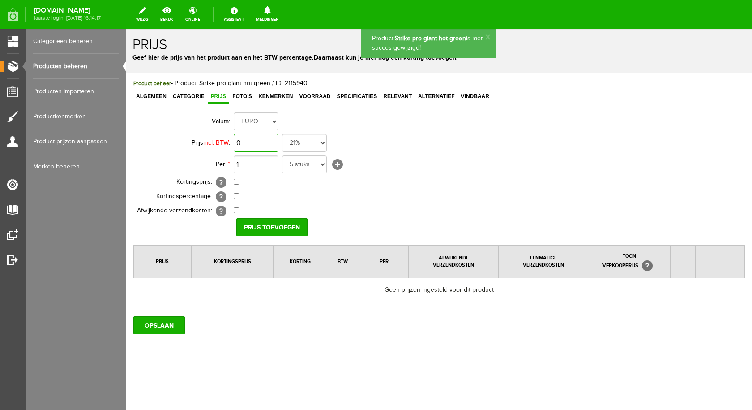
click at [268, 141] on input "0" at bounding box center [256, 143] width 45 height 18
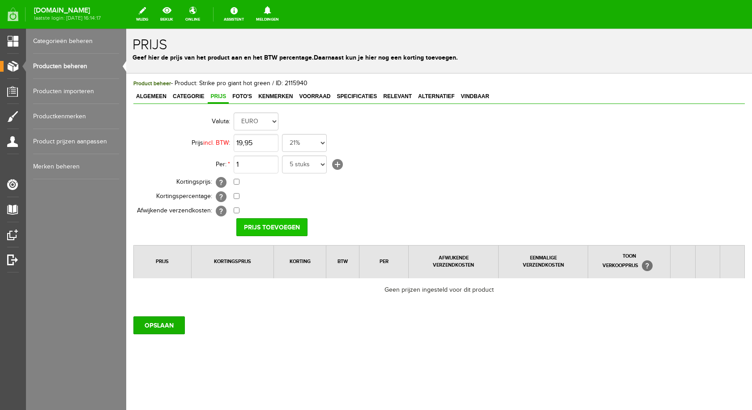
type input "€ 19,95"
click at [282, 223] on input "Prijs toevoegen" at bounding box center [271, 227] width 71 height 18
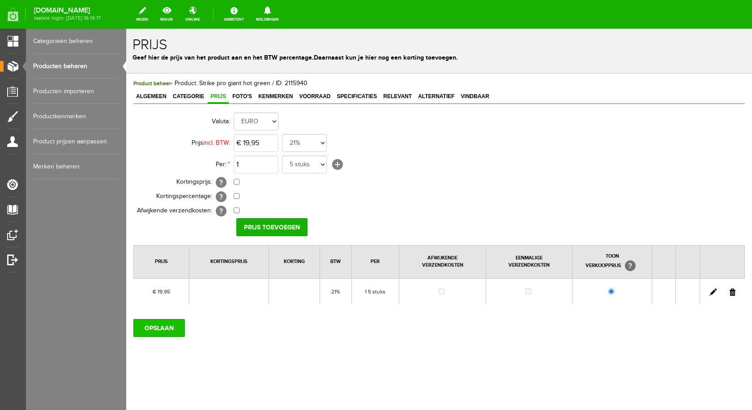
click at [171, 330] on input "OPSLAAN" at bounding box center [158, 328] width 51 height 18
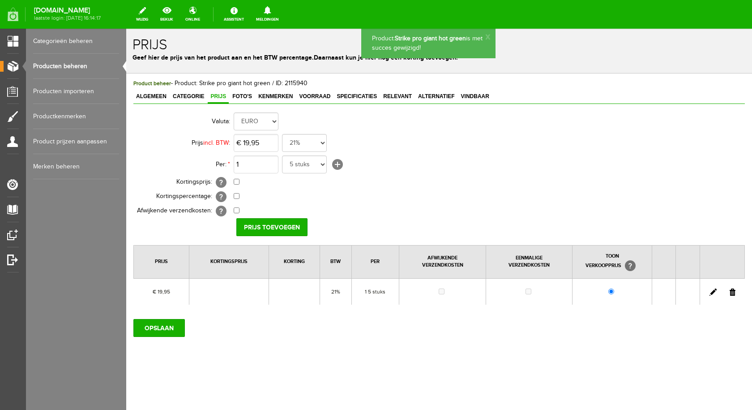
click at [237, 97] on span "Foto's" at bounding box center [242, 96] width 25 height 6
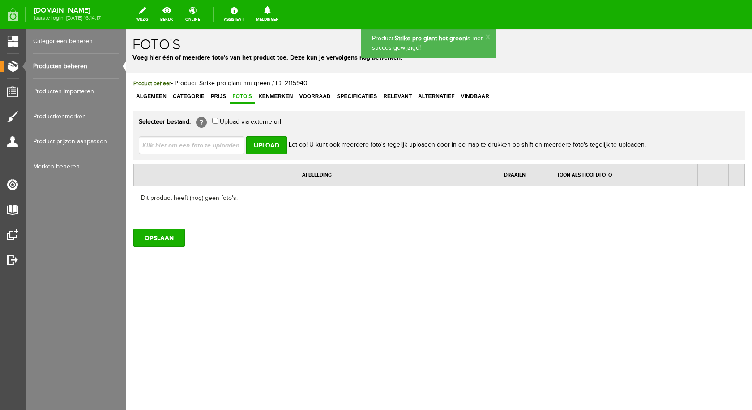
click at [228, 147] on input "file" at bounding box center [195, 144] width 113 height 17
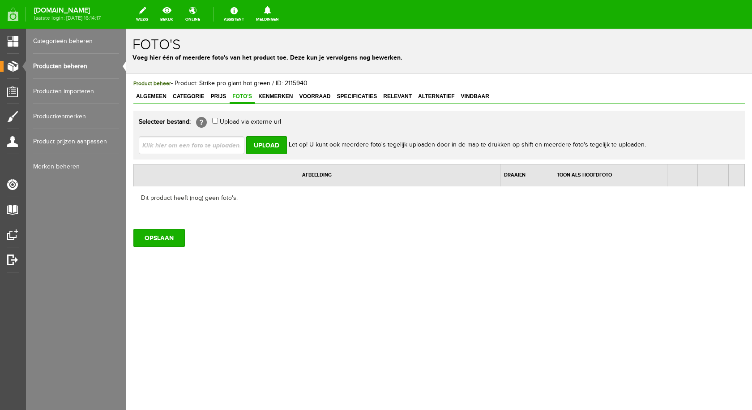
type input "C:\fakepath\strike pro giant hot green.jpg"
type input "strike pro giant hot green.jpg"
click at [262, 146] on input "Upload" at bounding box center [266, 145] width 41 height 18
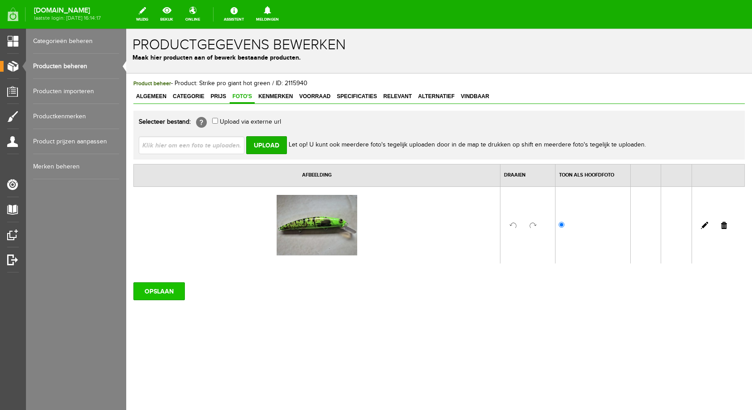
click at [157, 289] on input "OPSLAAN" at bounding box center [158, 291] width 51 height 18
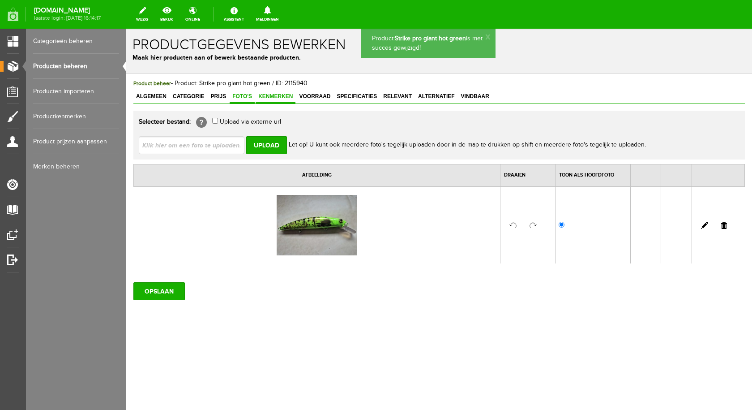
click at [284, 94] on span "Kenmerken" at bounding box center [276, 96] width 40 height 6
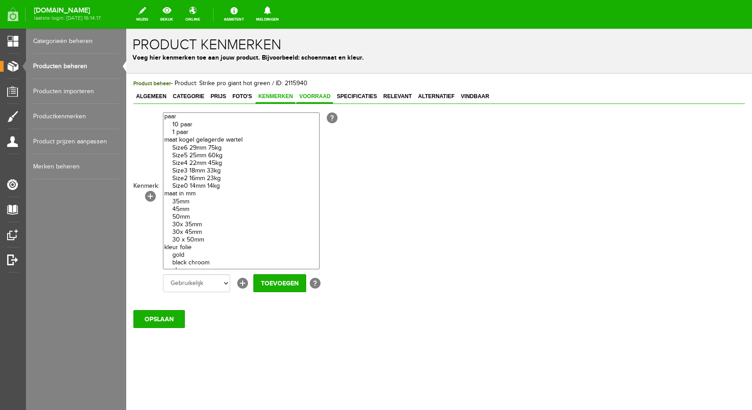
click at [310, 97] on span "Voorraad" at bounding box center [314, 96] width 37 height 6
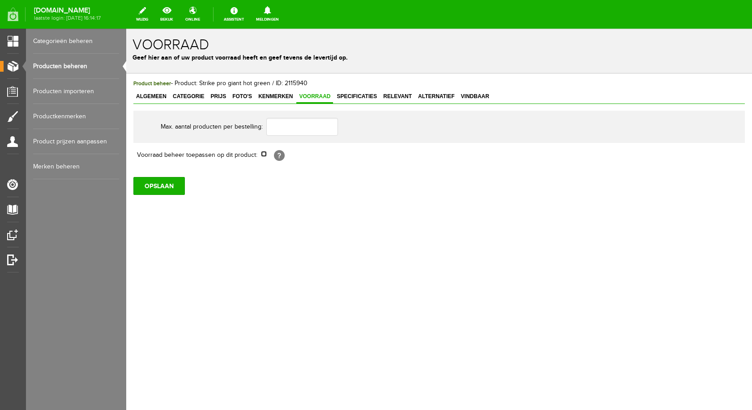
click at [265, 154] on input "checkbox" at bounding box center [264, 154] width 6 height 6
checkbox input "true"
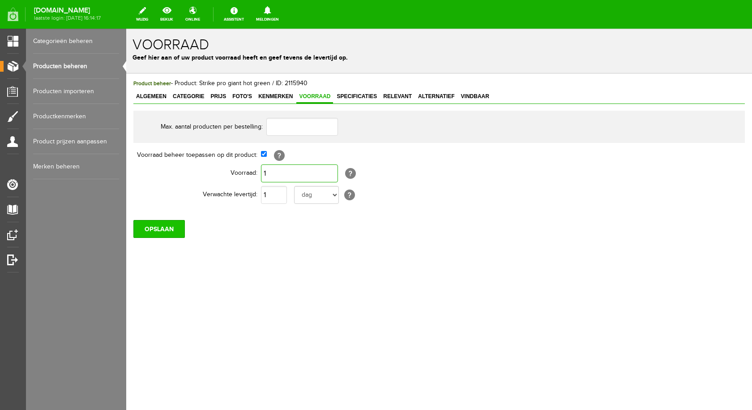
type input "1"
click at [179, 233] on input "OPSLAAN" at bounding box center [158, 229] width 51 height 18
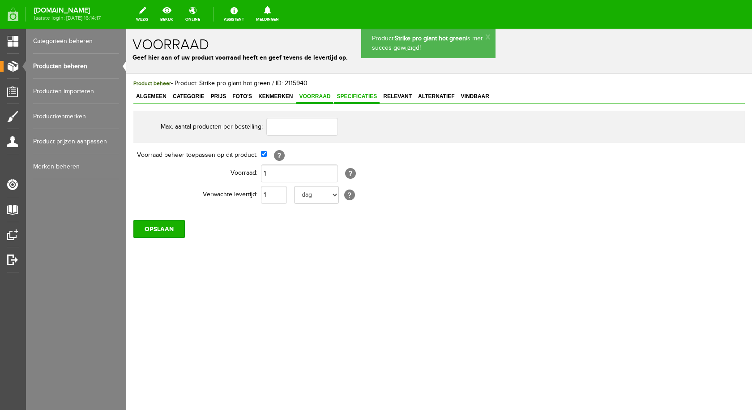
click at [349, 100] on link "Specificaties" at bounding box center [357, 96] width 46 height 13
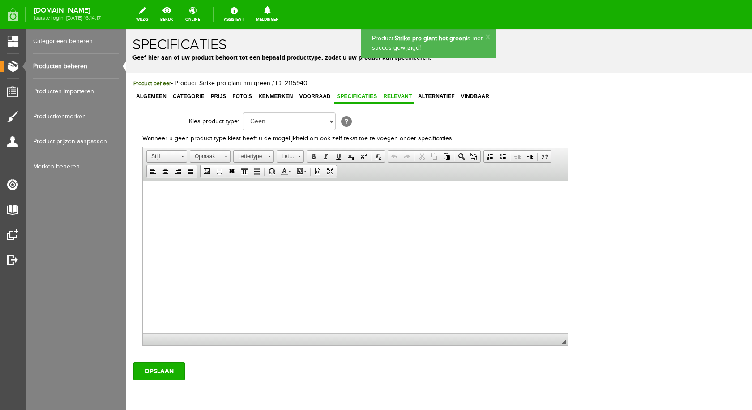
click at [398, 96] on span "Relevant" at bounding box center [397, 96] width 34 height 6
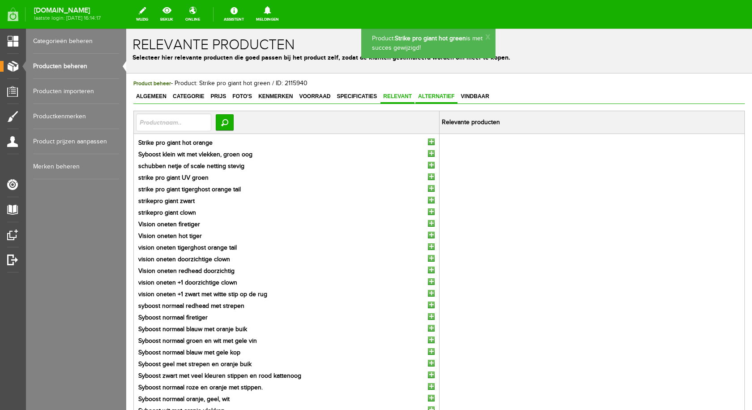
click at [438, 96] on span "Alternatief" at bounding box center [436, 96] width 42 height 6
click at [479, 94] on span "Vindbaar" at bounding box center [475, 96] width 34 height 6
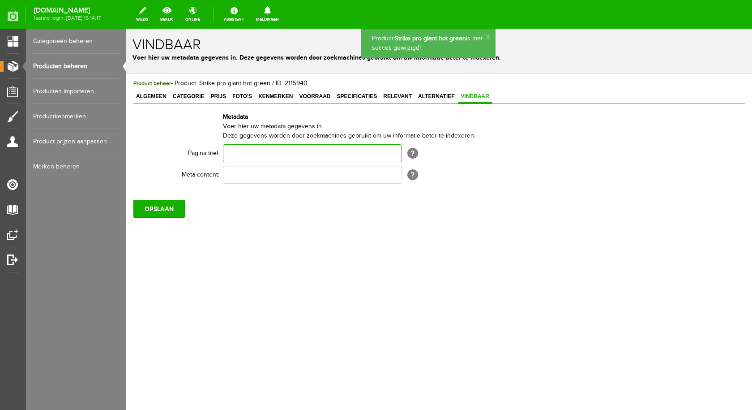
click at [271, 149] on input "text" at bounding box center [312, 153] width 179 height 18
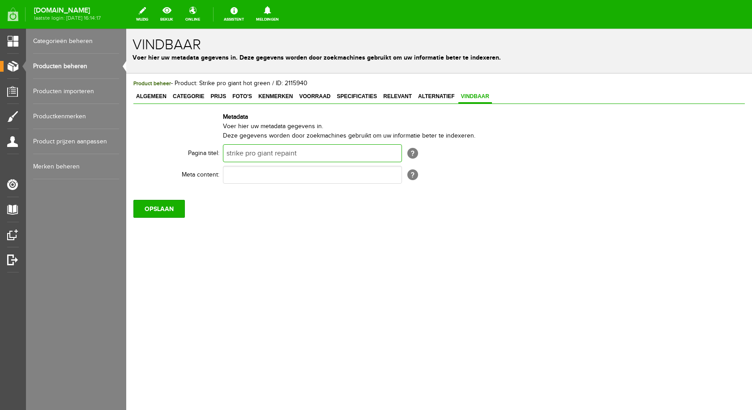
type input "strike pro giant repaint"
click at [257, 176] on input "text" at bounding box center [312, 175] width 179 height 18
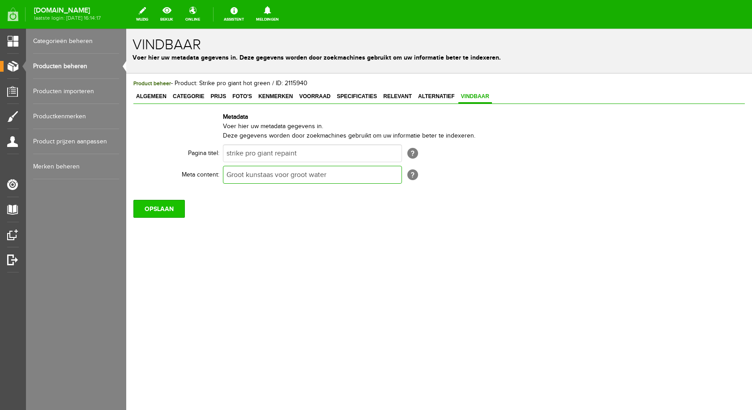
type input "Groot kunstaas voor groot water"
click at [141, 203] on input "OPSLAAN" at bounding box center [158, 209] width 51 height 18
click at [156, 205] on input "OPSLAAN" at bounding box center [158, 209] width 51 height 18
click at [165, 209] on input "OPSLAAN" at bounding box center [158, 209] width 51 height 18
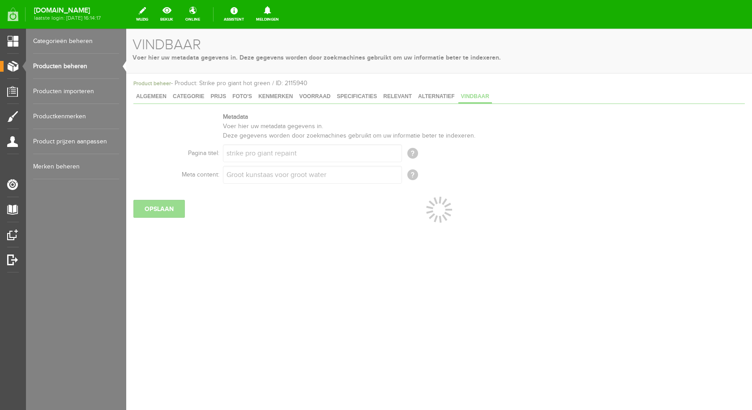
click at [65, 64] on link "Producten beheren" at bounding box center [76, 66] width 86 height 25
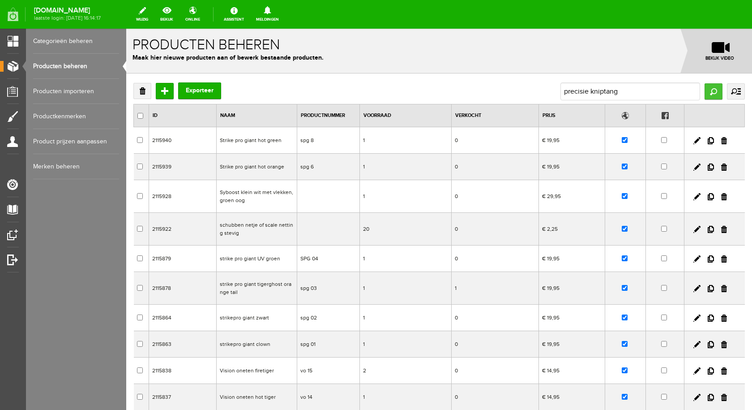
type input "precisie kniptang"
click at [706, 92] on input "Zoeken" at bounding box center [714, 91] width 18 height 16
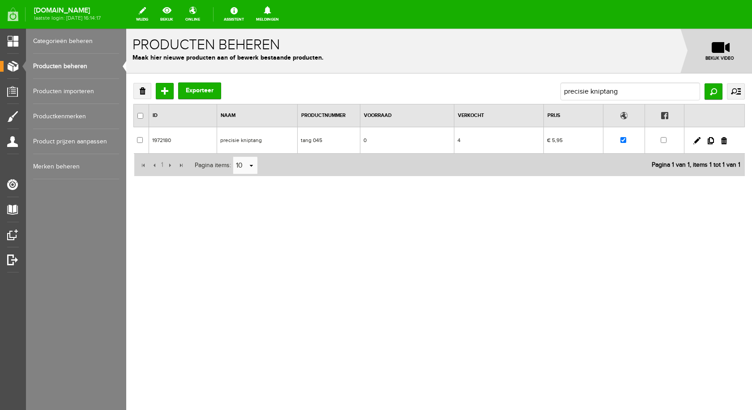
click at [260, 140] on td "precisie kniptang" at bounding box center [257, 140] width 81 height 26
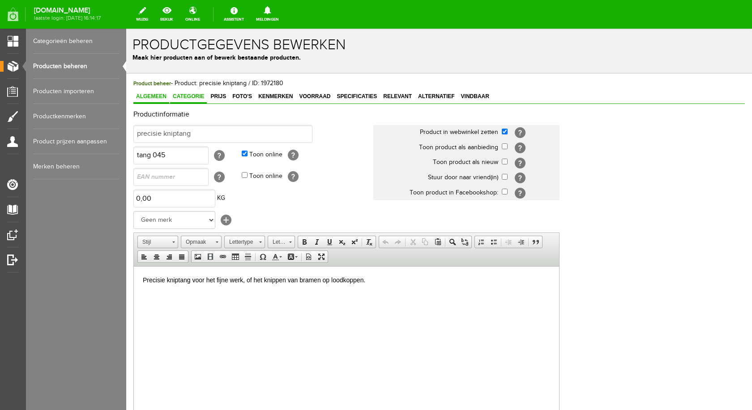
click at [189, 95] on span "Categorie" at bounding box center [188, 96] width 37 height 6
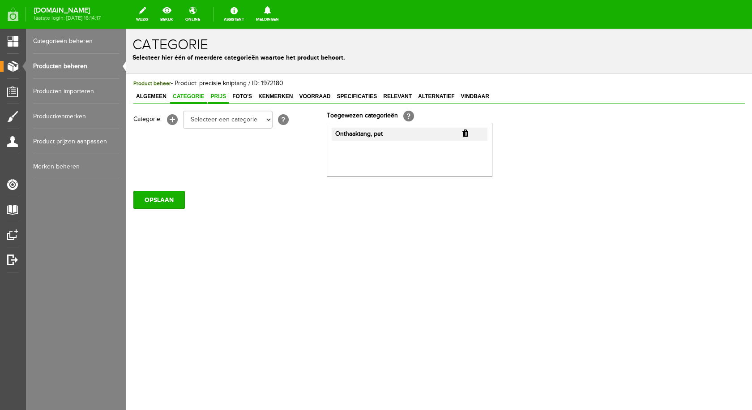
click at [218, 97] on span "Prijs" at bounding box center [218, 96] width 21 height 6
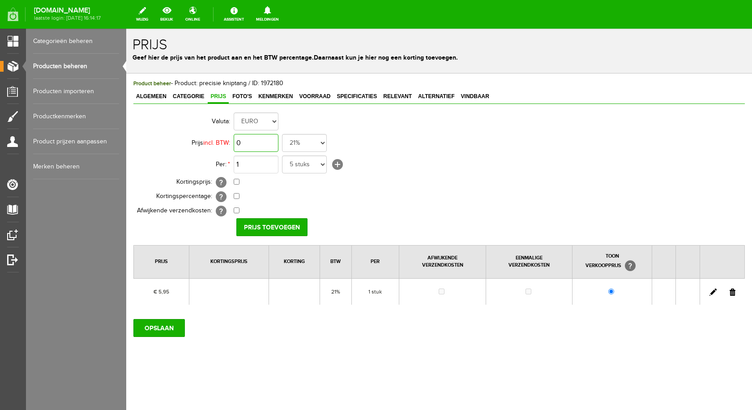
click at [265, 143] on input "0" at bounding box center [256, 143] width 45 height 18
type input "€ 6,95"
click at [271, 227] on input "Prijs toevoegen" at bounding box center [271, 227] width 71 height 18
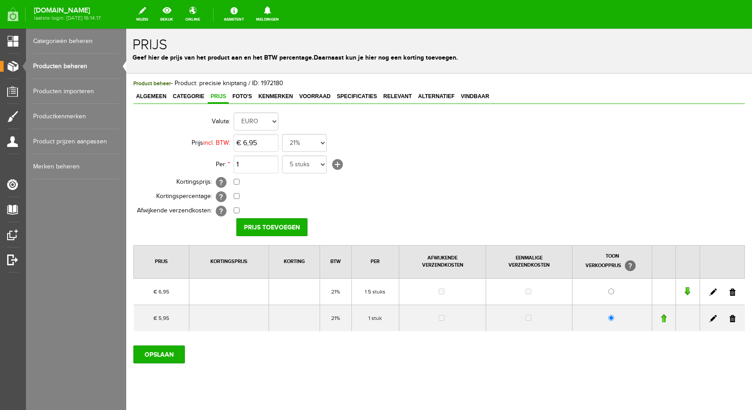
click at [730, 319] on link at bounding box center [733, 318] width 6 height 7
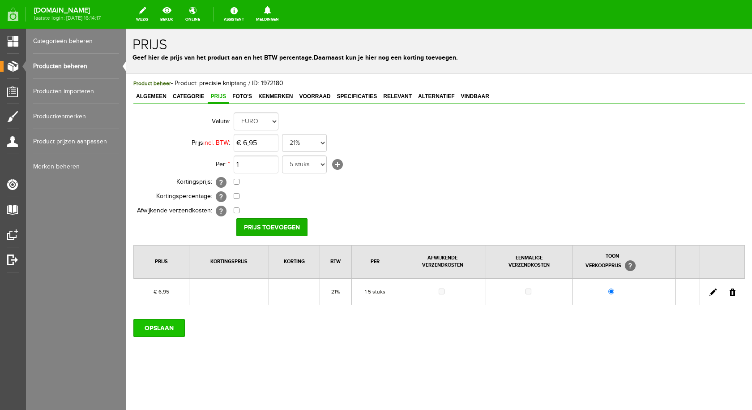
click at [175, 329] on input "OPSLAAN" at bounding box center [158, 328] width 51 height 18
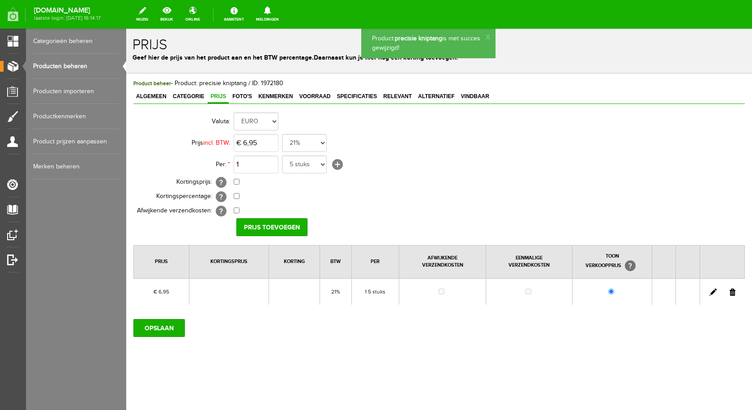
click at [243, 99] on span "Foto's" at bounding box center [242, 96] width 25 height 6
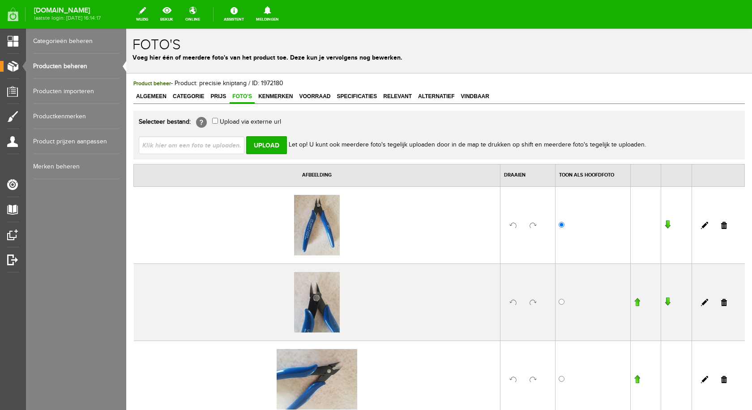
drag, startPoint x: 718, startPoint y: 229, endPoint x: 398, endPoint y: 51, distance: 366.9
click at [721, 229] on link at bounding box center [724, 225] width 6 height 7
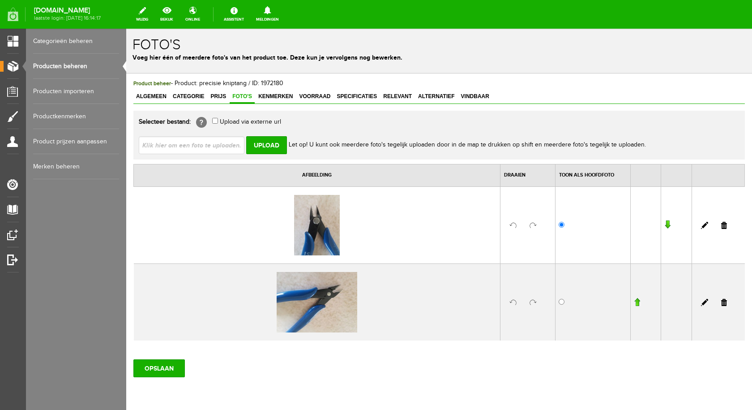
click at [721, 227] on link at bounding box center [724, 225] width 6 height 7
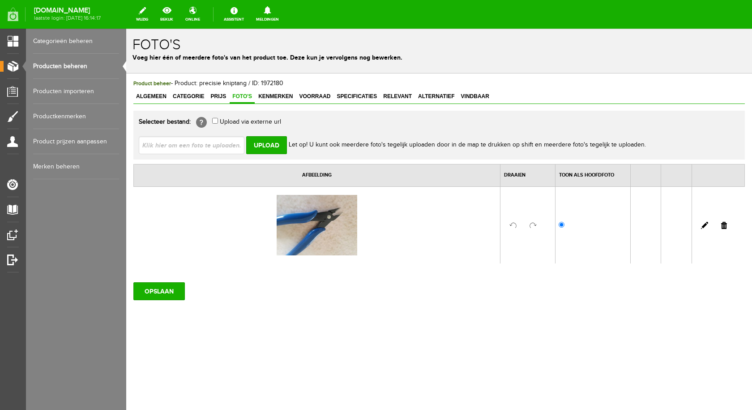
click at [722, 225] on link at bounding box center [724, 225] width 6 height 7
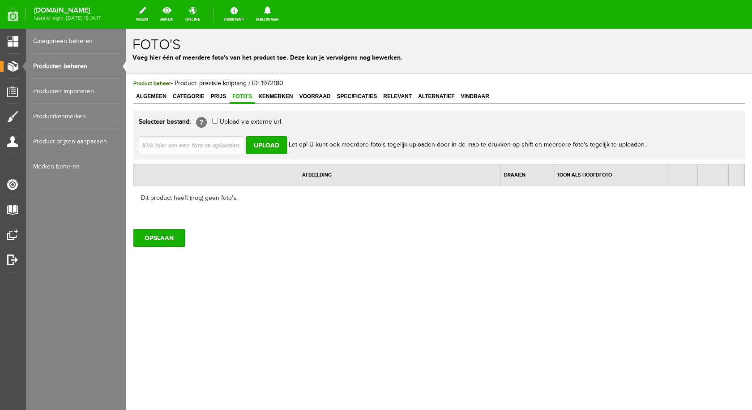
click at [205, 141] on input "file" at bounding box center [195, 144] width 113 height 17
type input "C:\fakepath\precisie kniptang.jpg"
type input "precisie kniptang.jpg; tang rood 1.jpg; tang rood.jpg"
click at [274, 143] on input "Upload" at bounding box center [266, 145] width 41 height 18
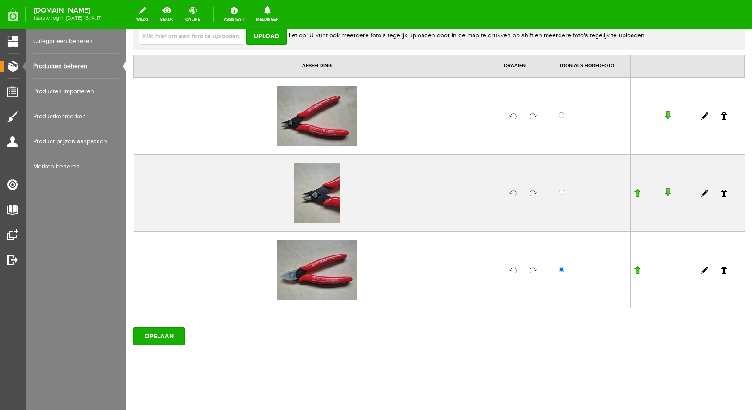
scroll to position [111, 0]
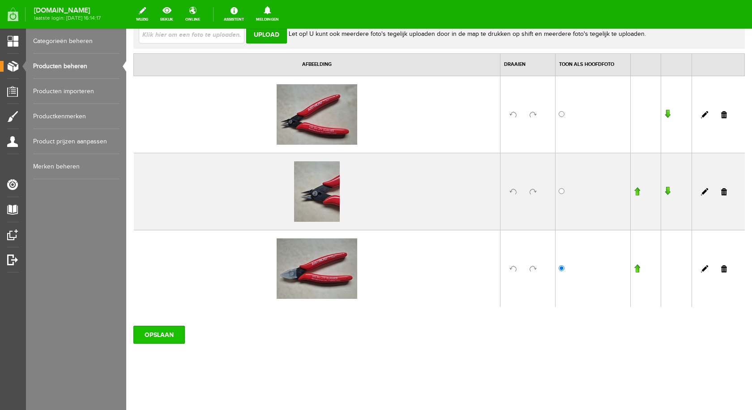
click at [165, 328] on input "OPSLAAN" at bounding box center [158, 334] width 51 height 18
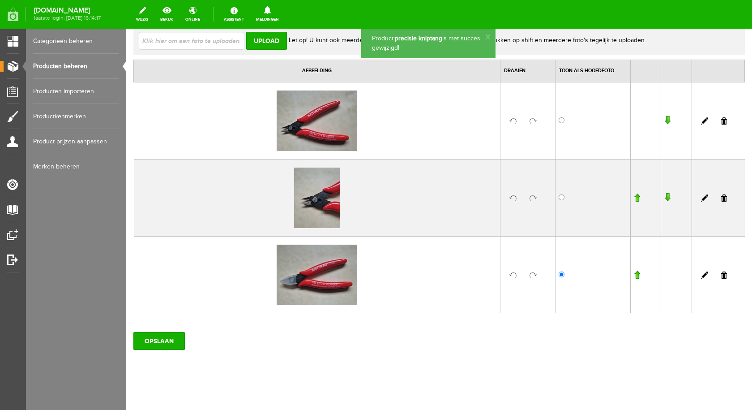
scroll to position [0, 0]
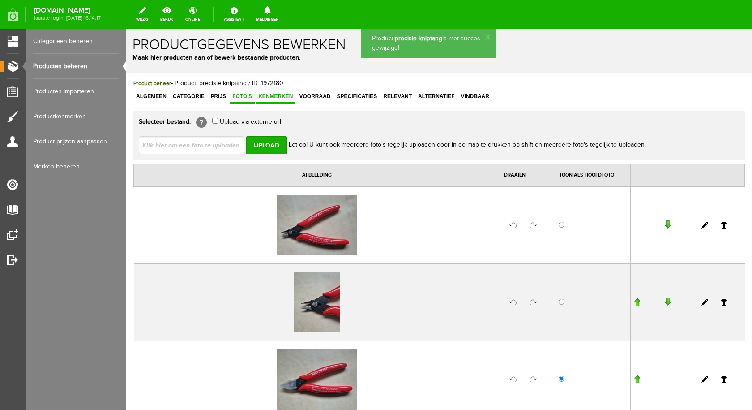
click at [274, 96] on span "Kenmerken" at bounding box center [276, 96] width 40 height 6
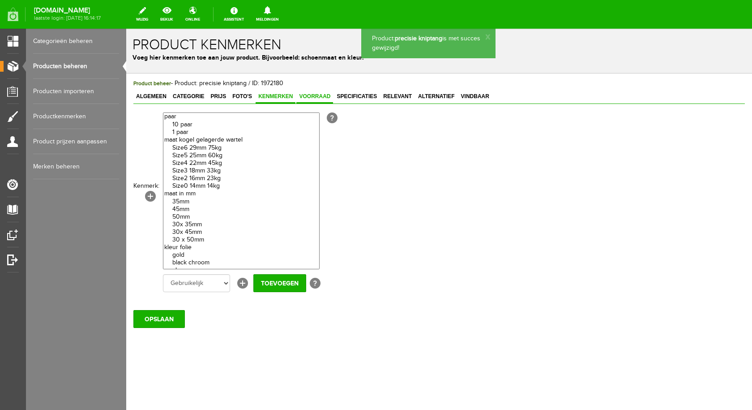
click at [315, 97] on span "Voorraad" at bounding box center [314, 96] width 37 height 6
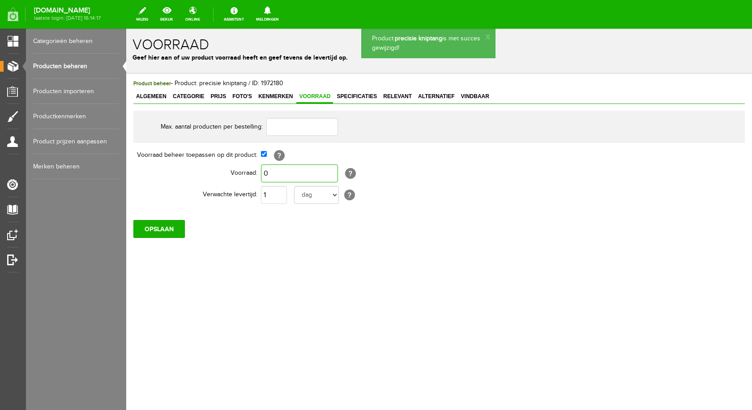
click at [267, 174] on input "0" at bounding box center [299, 173] width 77 height 18
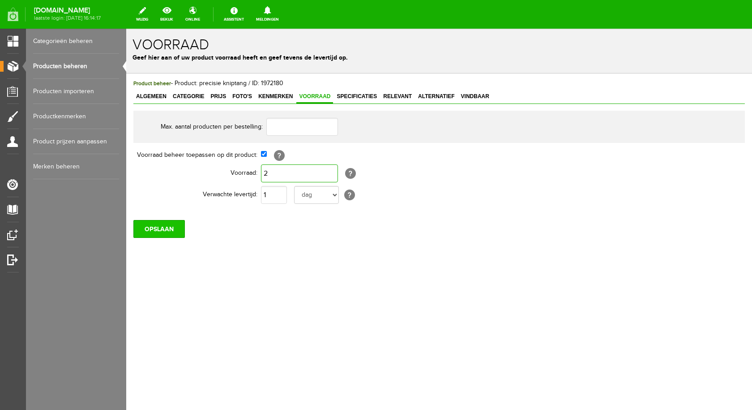
type input "2"
click at [172, 227] on input "OPSLAAN" at bounding box center [158, 229] width 51 height 18
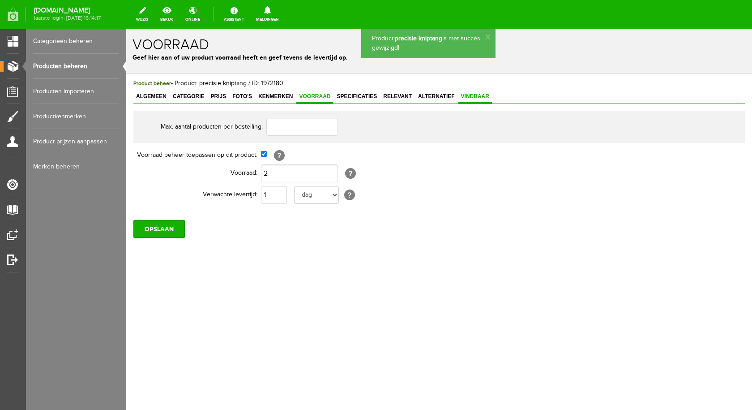
click at [468, 98] on span "Vindbaar" at bounding box center [475, 96] width 34 height 6
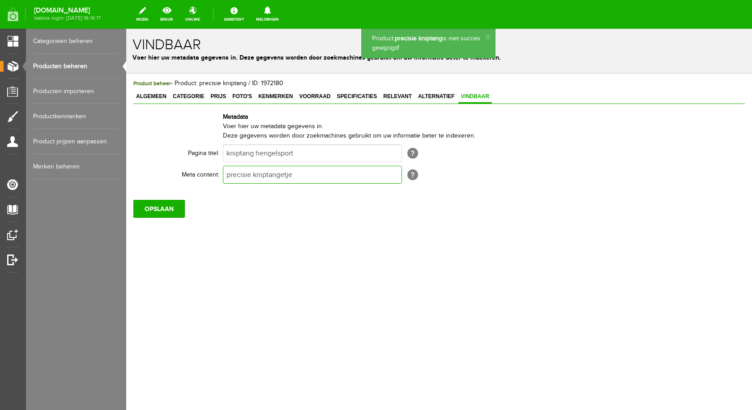
click at [299, 175] on input "precisie kniptangetje" at bounding box center [312, 175] width 179 height 18
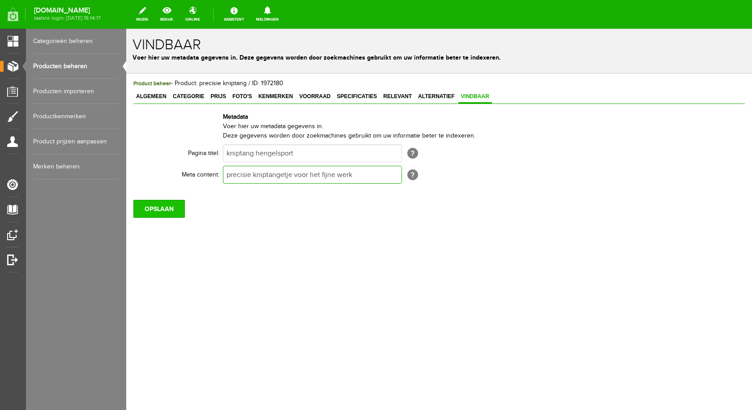
type input "precisie kniptangetje voor het fijne werk"
click at [179, 204] on input "OPSLAAN" at bounding box center [158, 209] width 51 height 18
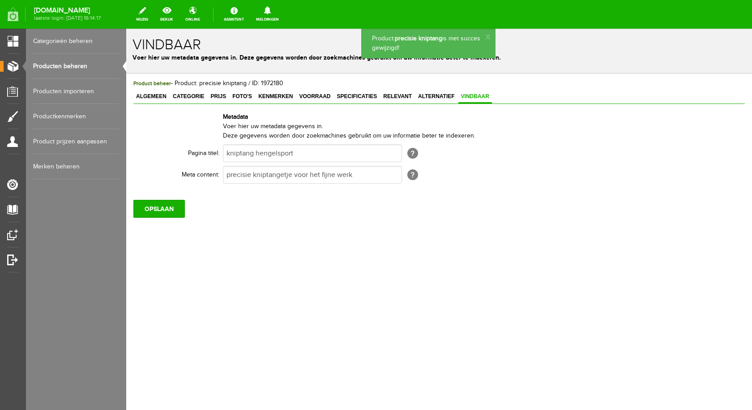
click at [74, 68] on link "Producten beheren" at bounding box center [76, 66] width 86 height 25
